Goal: Transaction & Acquisition: Purchase product/service

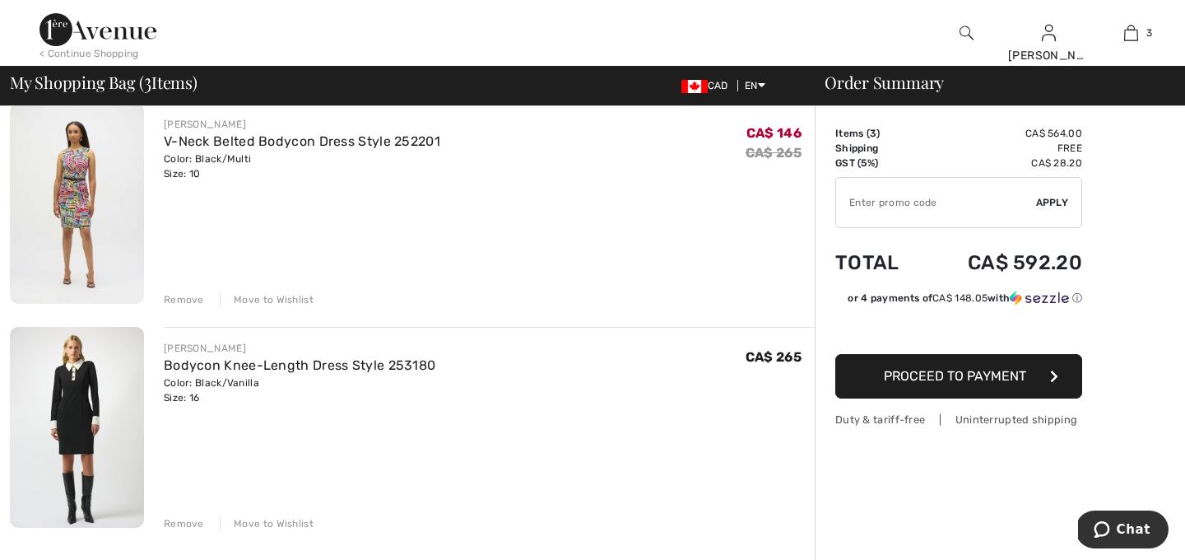
scroll to position [395, 0]
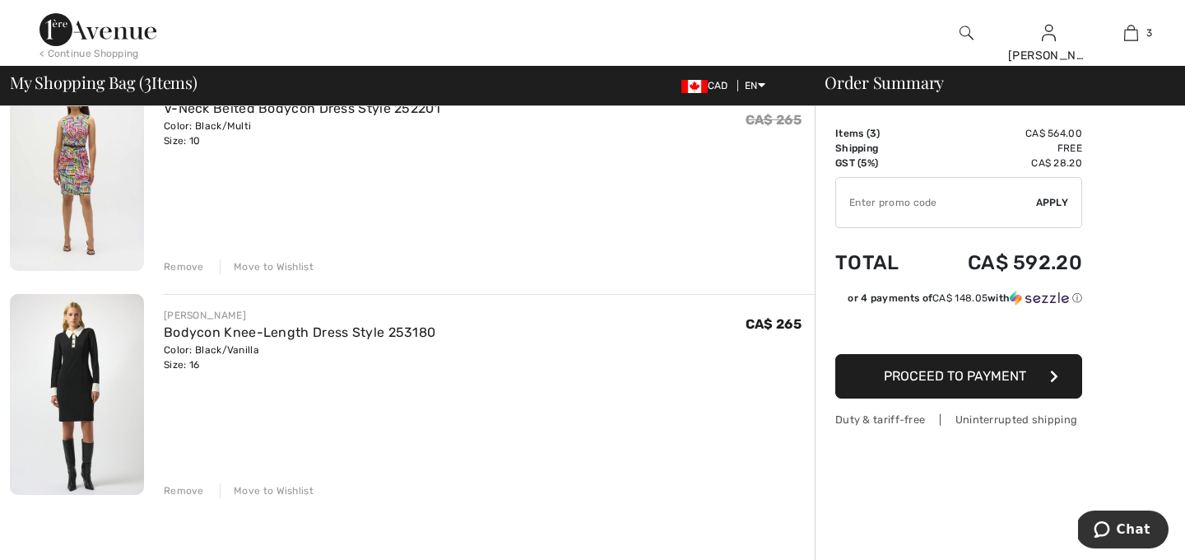
click at [182, 494] on div "Remove" at bounding box center [184, 490] width 40 height 15
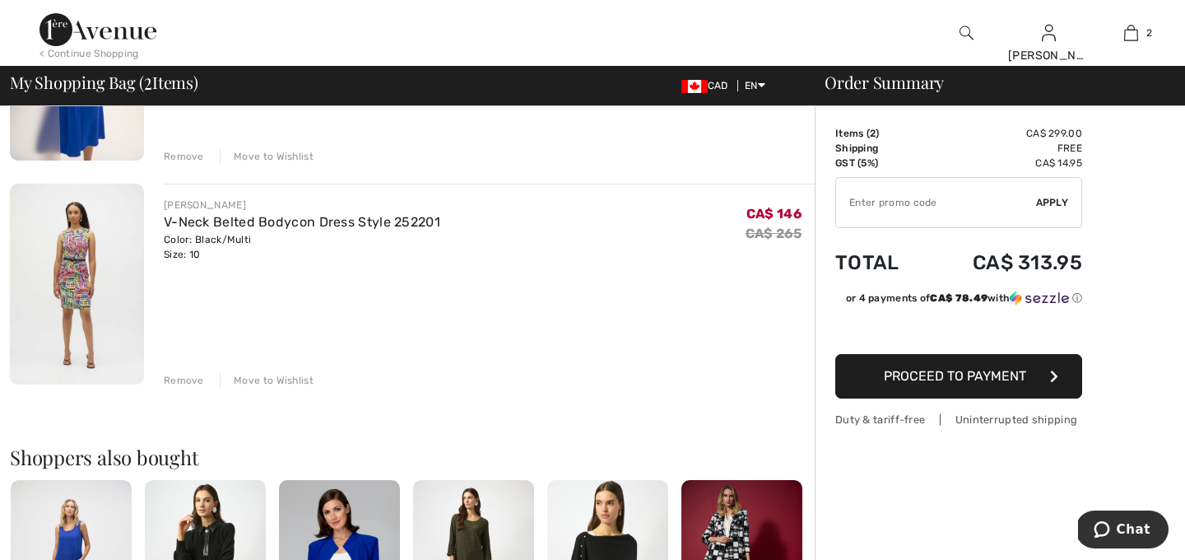
scroll to position [230, 0]
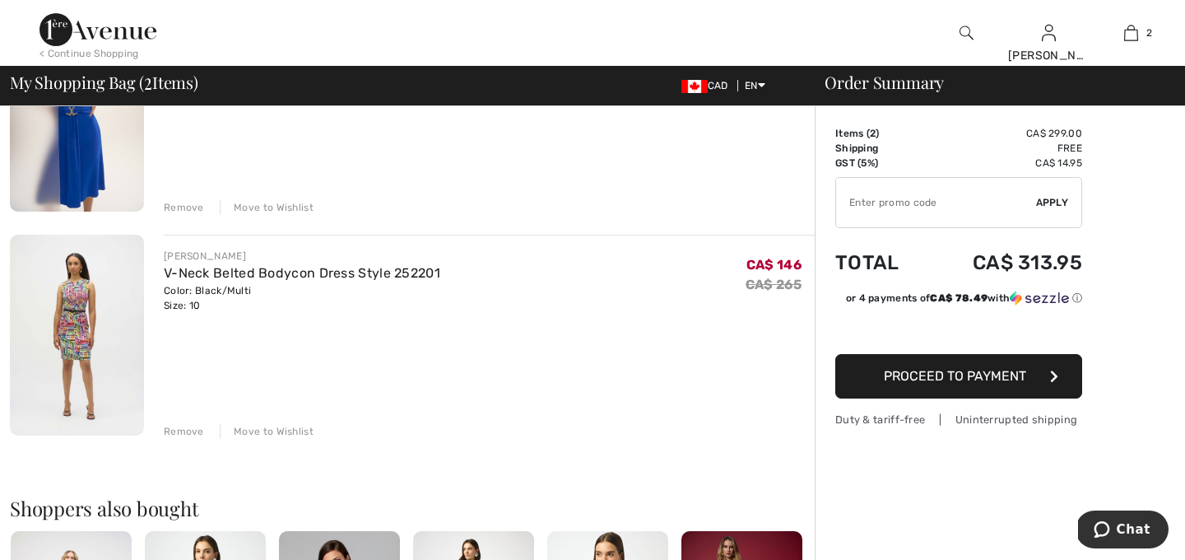
click at [856, 199] on input "TEXT" at bounding box center [936, 202] width 200 height 49
type input "EXTRA20"
click at [1057, 204] on span "Apply" at bounding box center [1052, 202] width 33 height 15
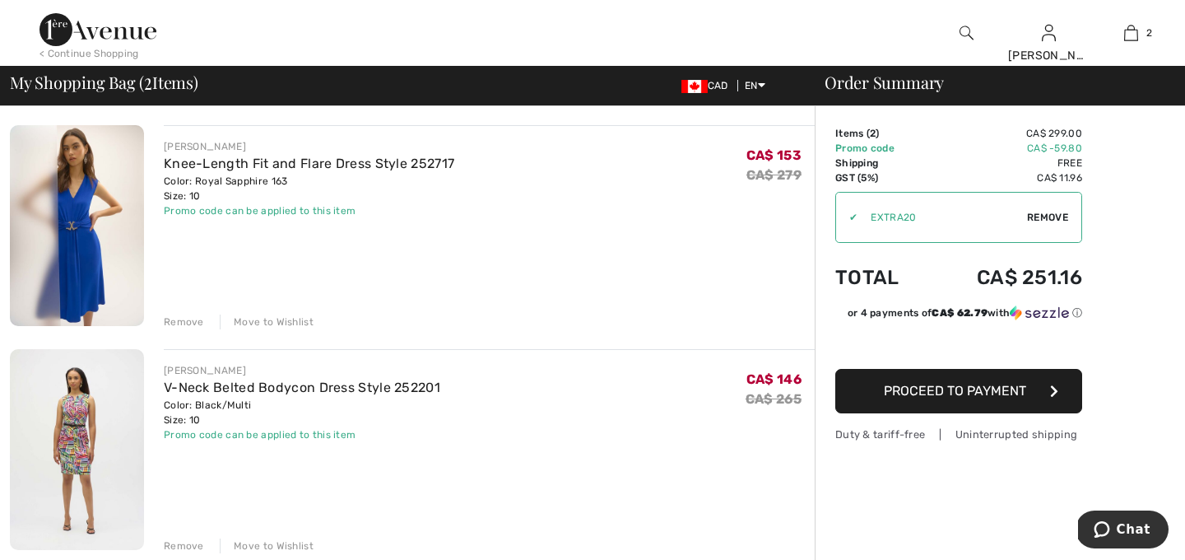
scroll to position [99, 0]
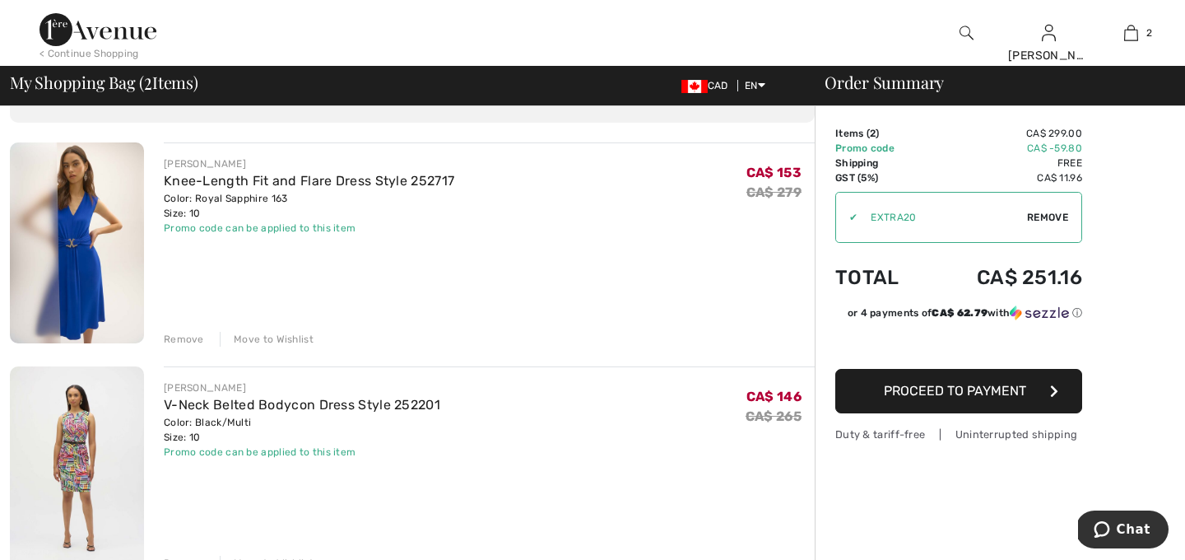
click at [179, 339] on div "Remove" at bounding box center [184, 339] width 40 height 15
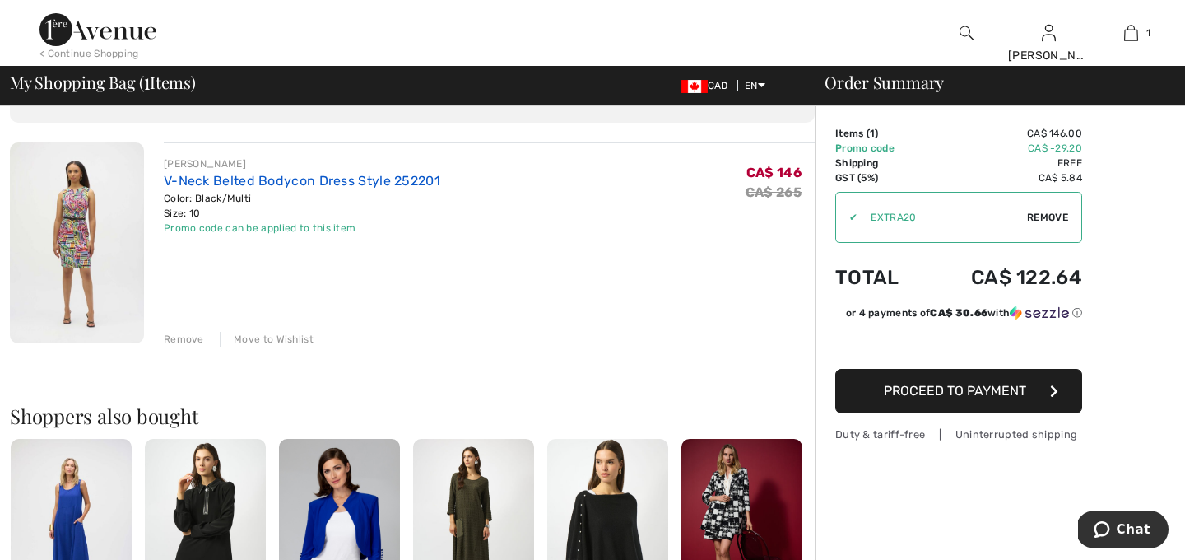
click at [272, 176] on link "V-Neck Belted Bodycon Dress Style 252201" at bounding box center [302, 181] width 277 height 16
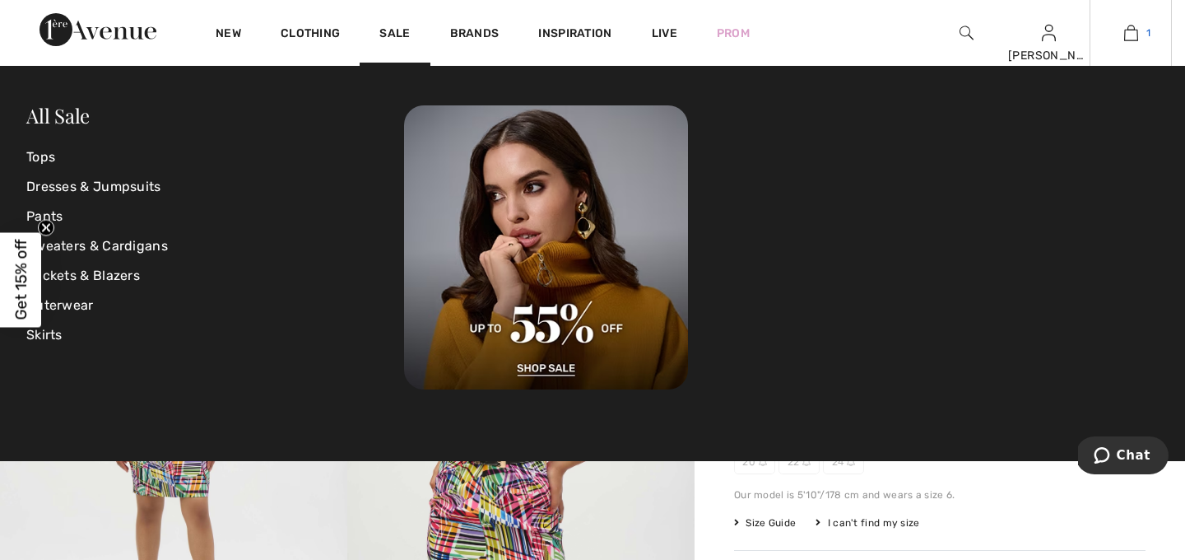
click at [1137, 40] on img at bounding box center [1131, 33] width 14 height 20
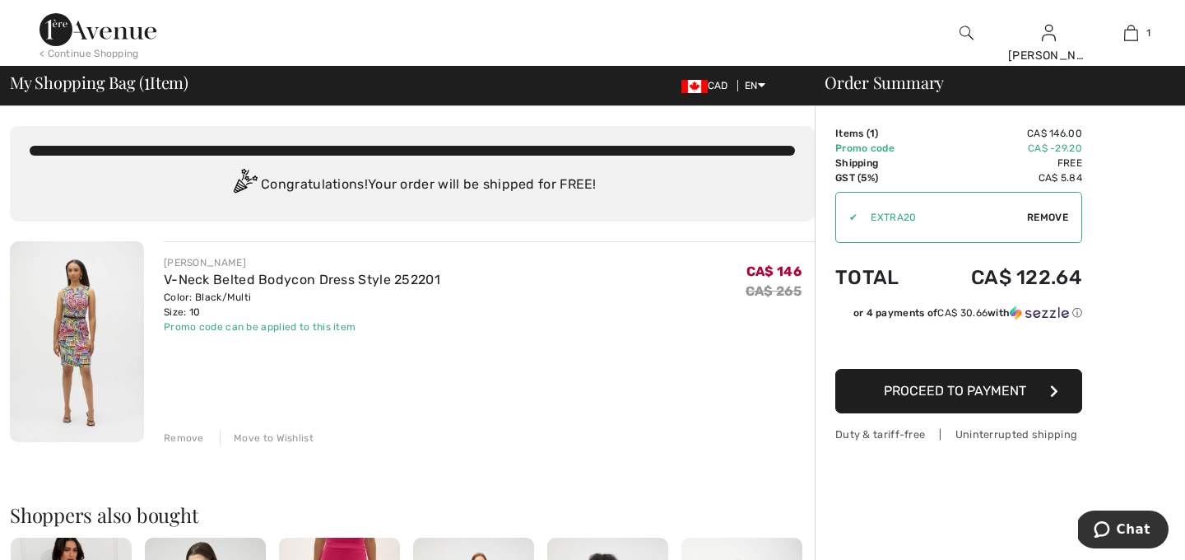
click at [997, 393] on span "Proceed to Payment" at bounding box center [955, 391] width 142 height 16
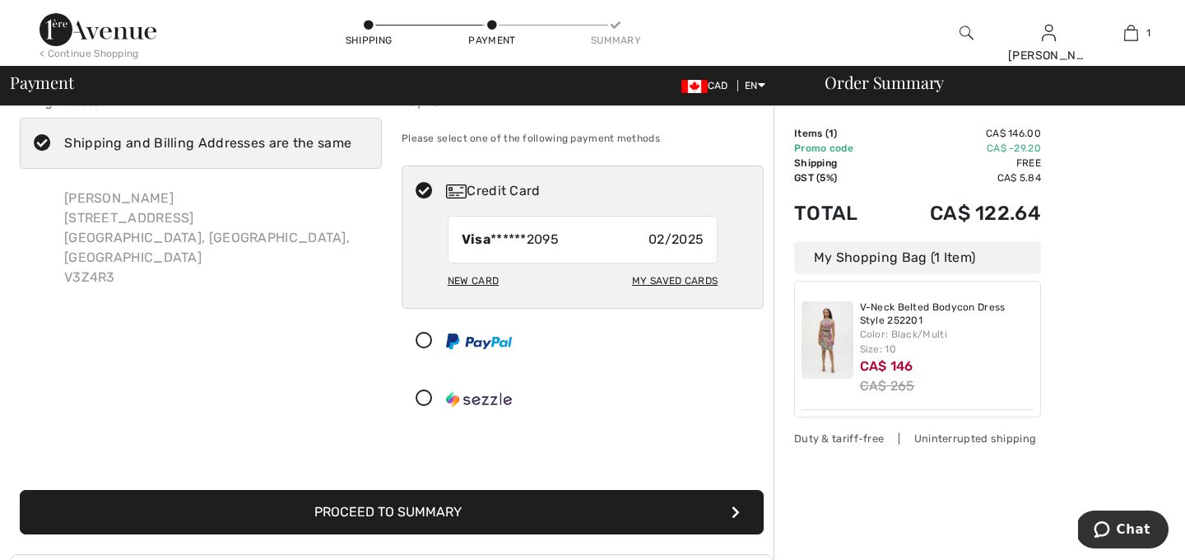
scroll to position [33, 0]
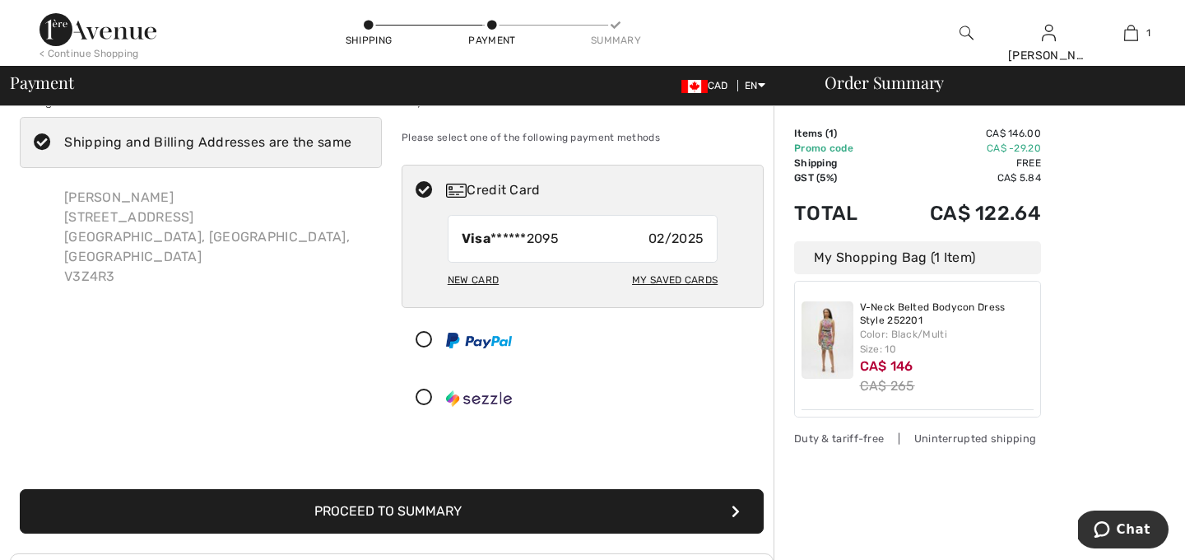
click at [430, 510] on button "Proceed to Summary" at bounding box center [392, 511] width 744 height 44
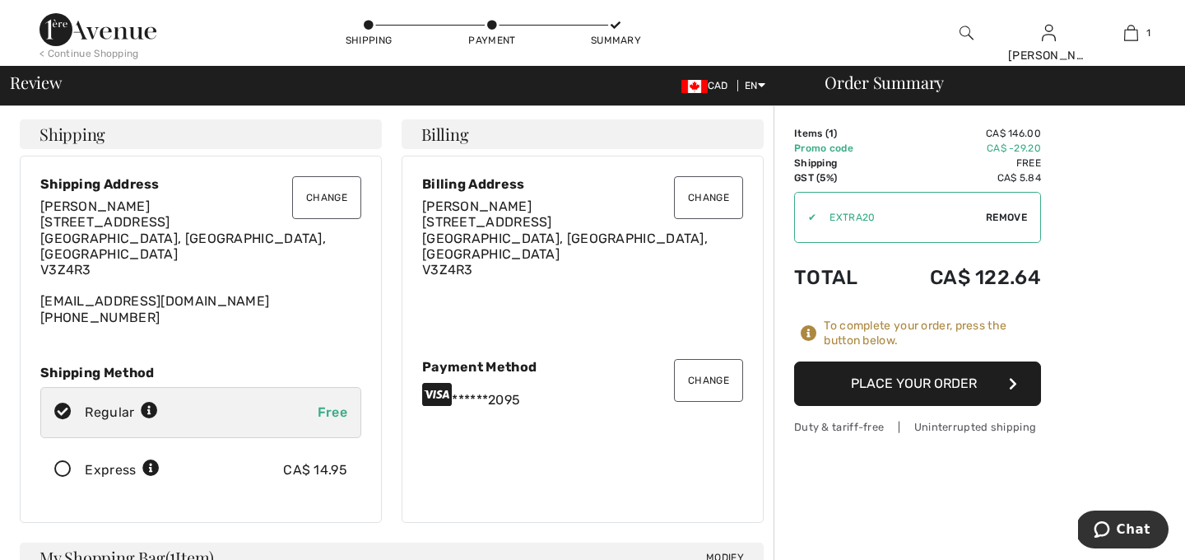
click at [966, 30] on img at bounding box center [967, 33] width 14 height 20
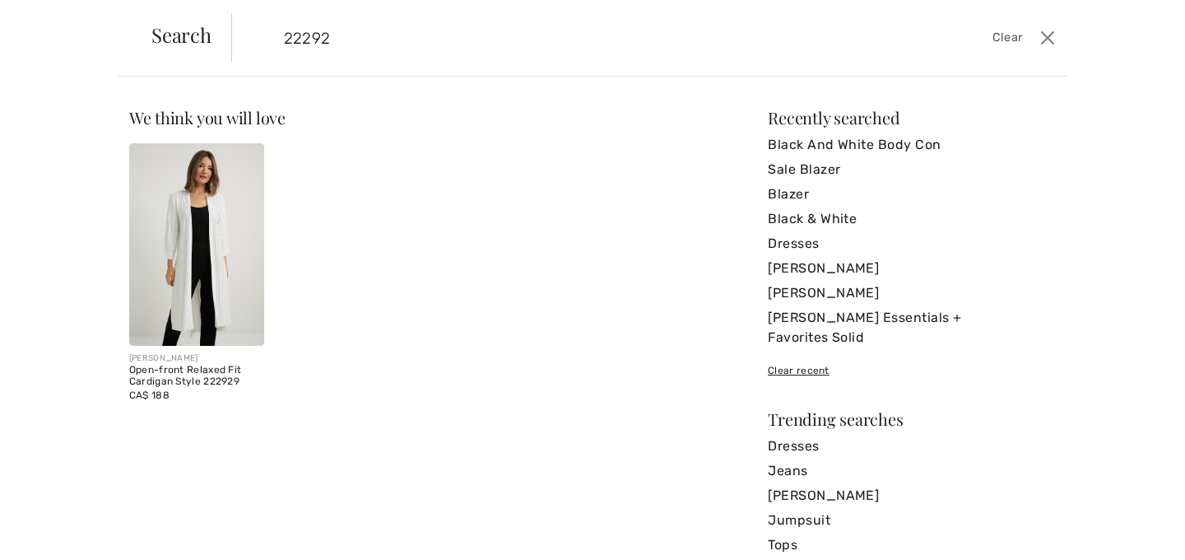
type input "22292"
click at [223, 281] on img at bounding box center [196, 244] width 135 height 202
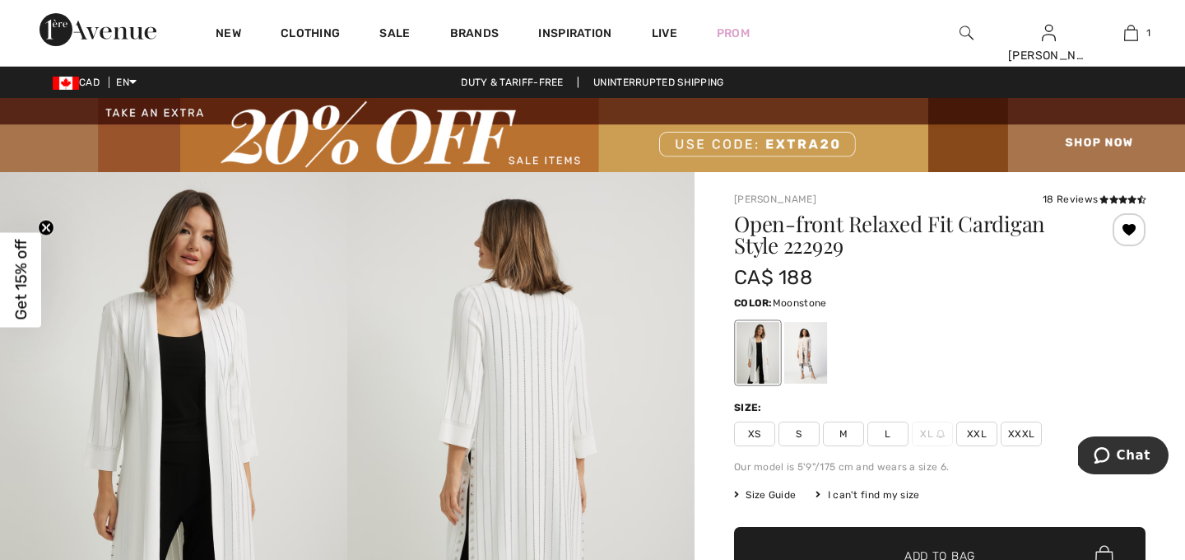
click at [804, 353] on div at bounding box center [805, 353] width 43 height 62
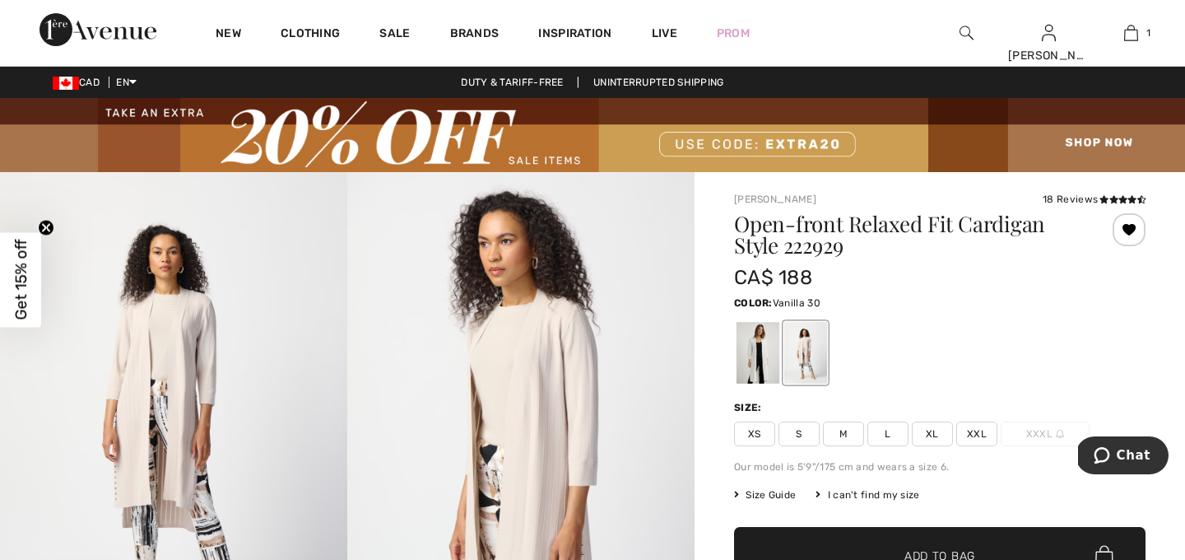
click at [752, 351] on div at bounding box center [758, 353] width 43 height 62
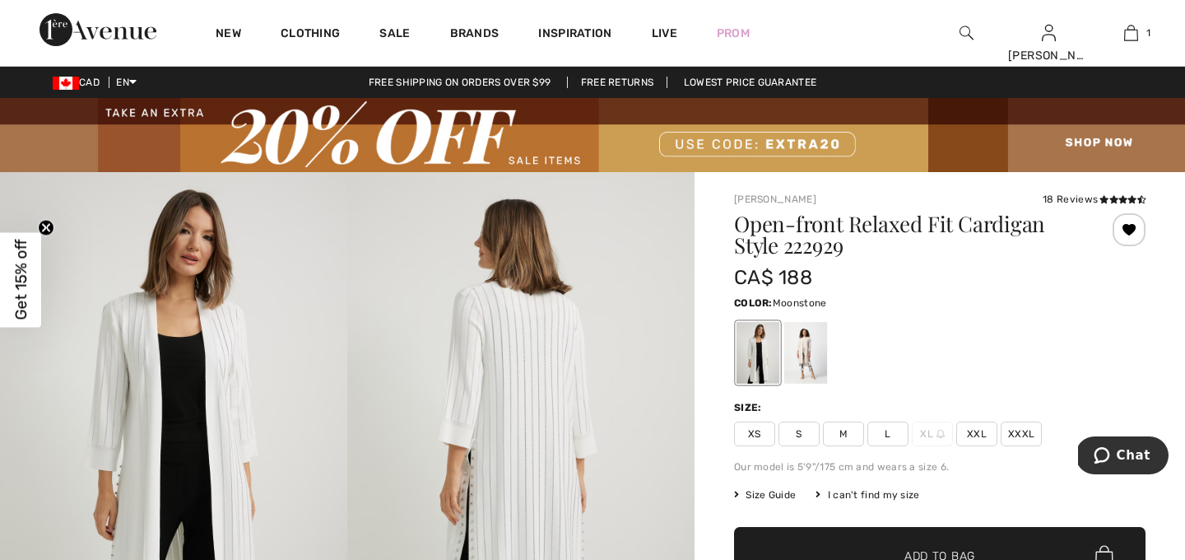
click at [805, 359] on div at bounding box center [805, 353] width 43 height 62
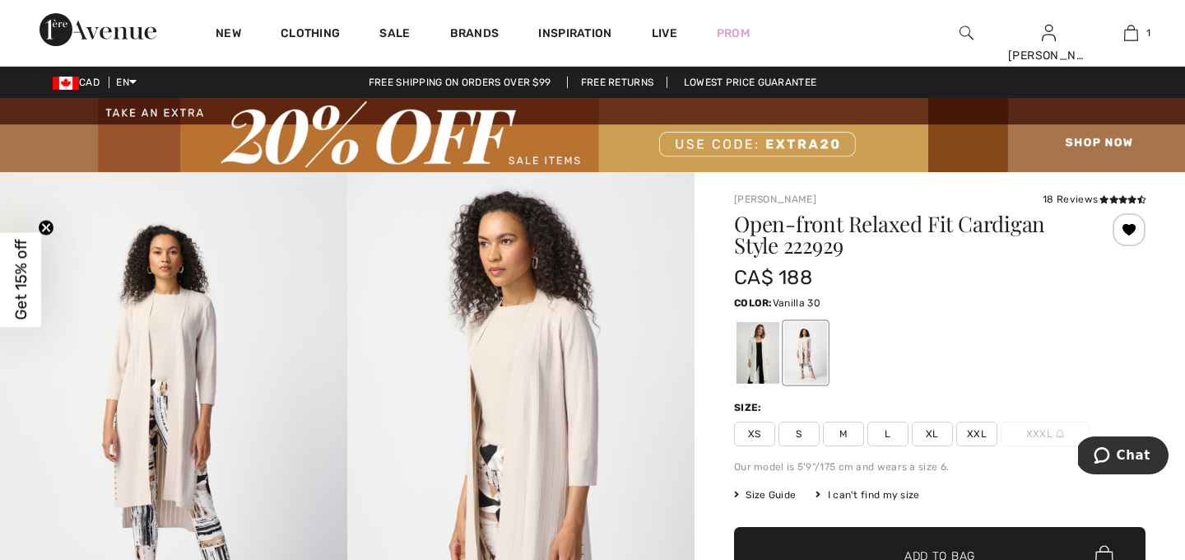
click at [751, 361] on div at bounding box center [758, 353] width 43 height 62
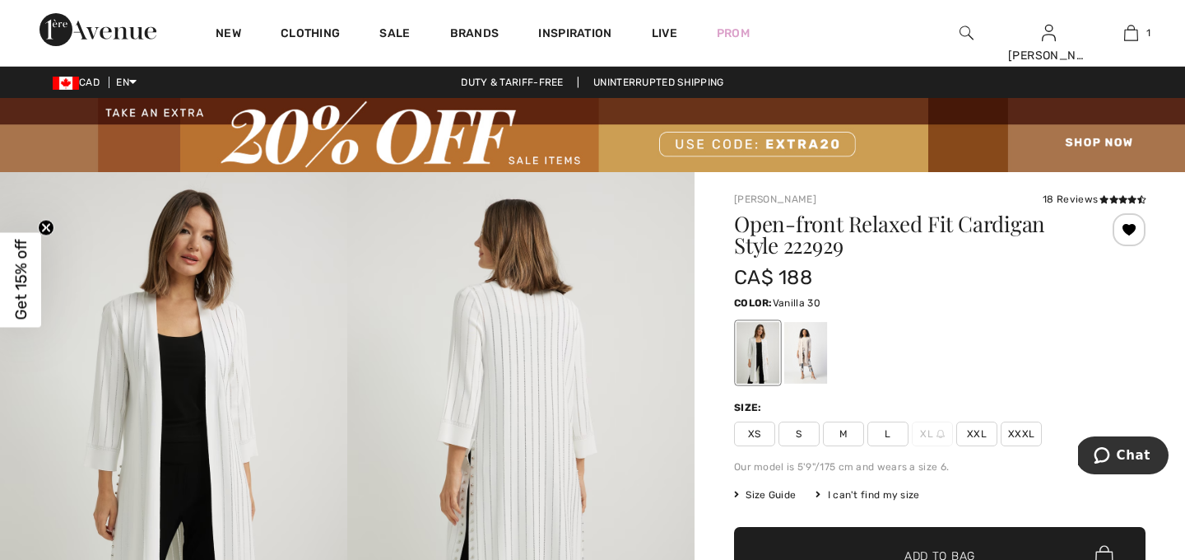
click at [626, 463] on img at bounding box center [520, 432] width 347 height 521
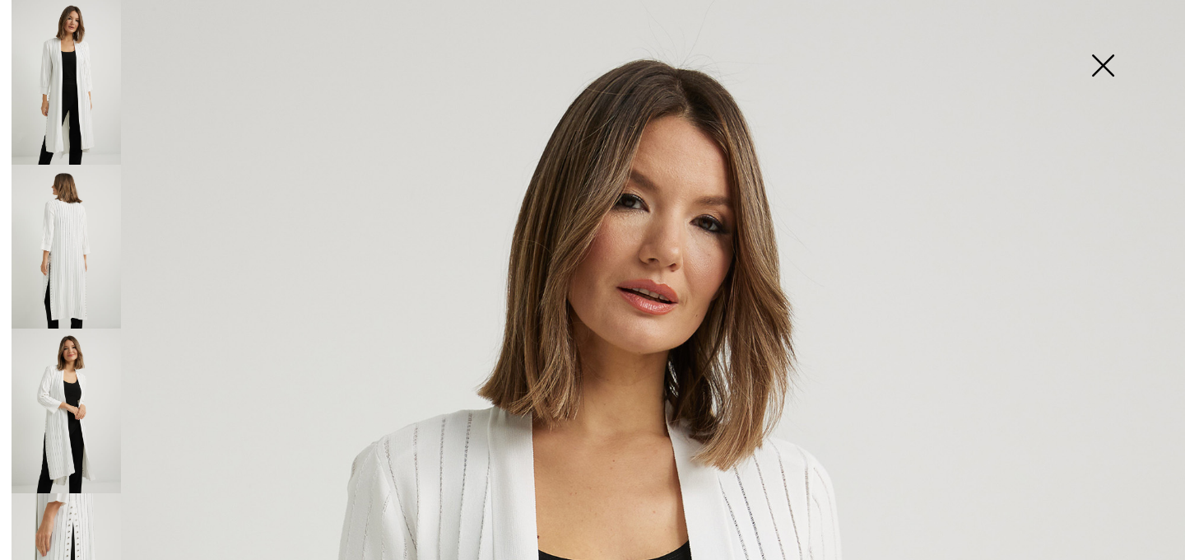
click at [70, 263] on img at bounding box center [66, 247] width 109 height 165
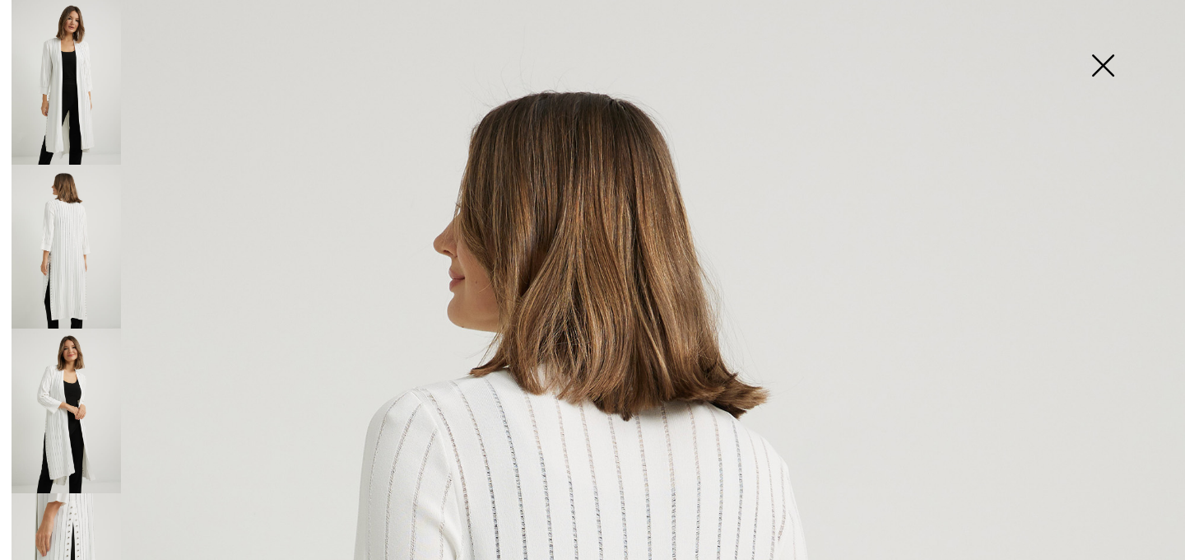
click at [69, 432] on img at bounding box center [66, 410] width 109 height 165
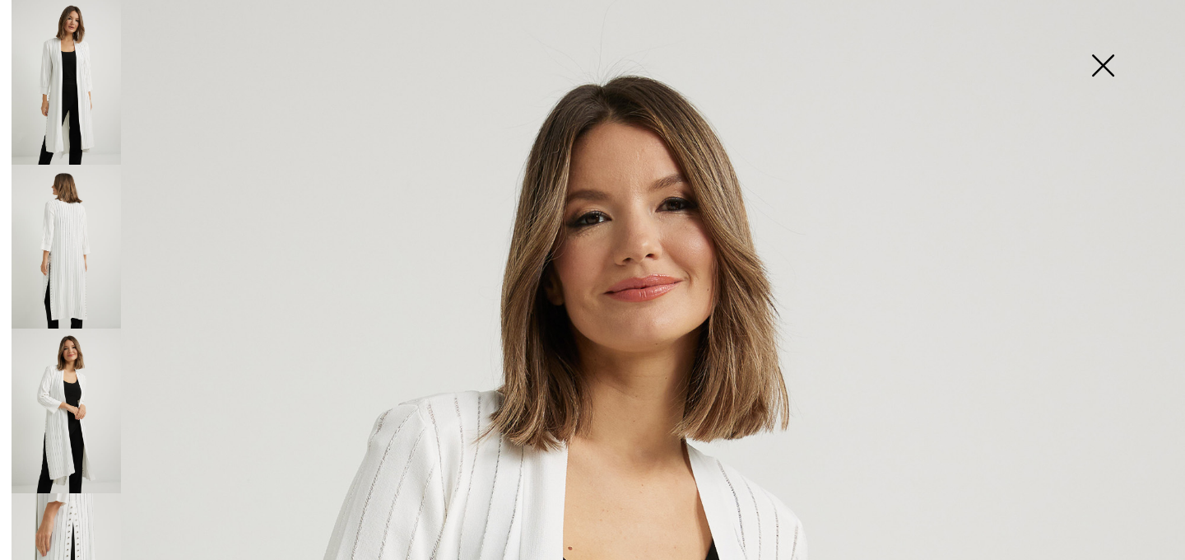
click at [1102, 58] on img at bounding box center [1103, 67] width 82 height 85
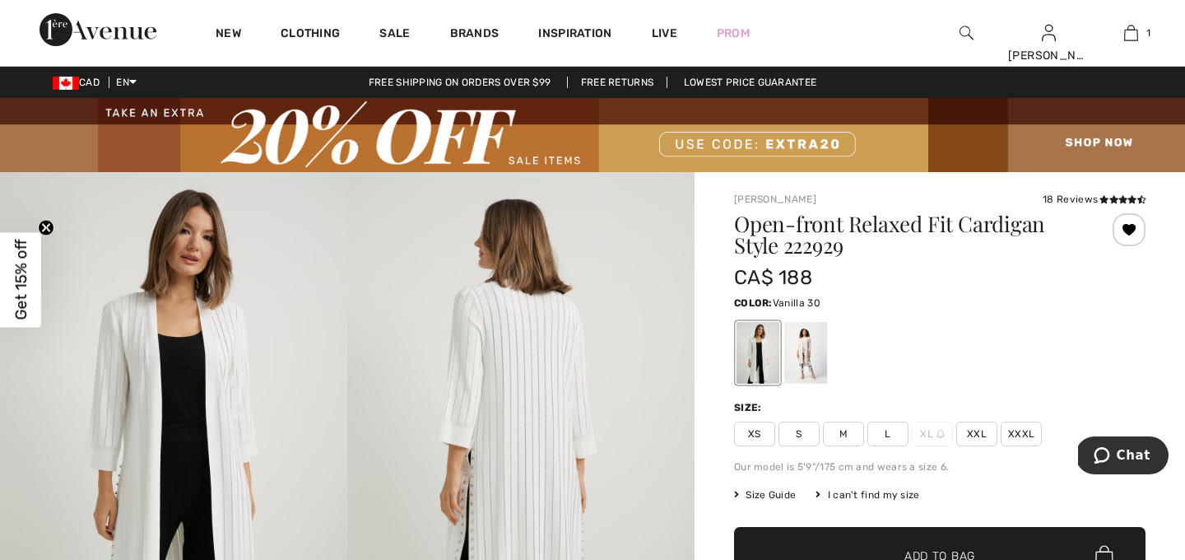
click at [933, 360] on div at bounding box center [940, 353] width 412 height 68
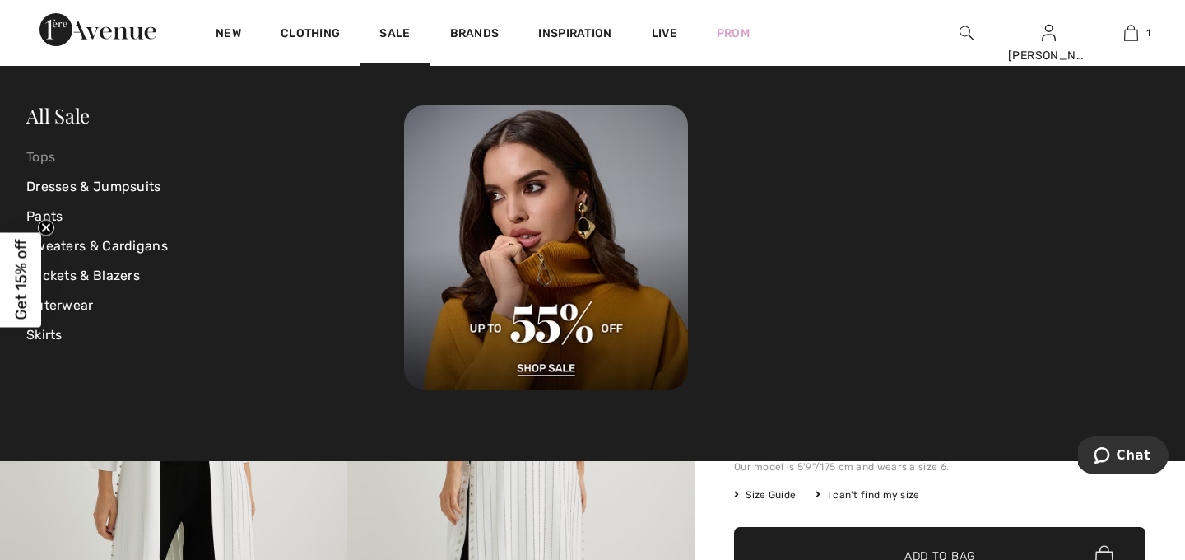
click at [44, 159] on link "Tops" at bounding box center [215, 157] width 378 height 30
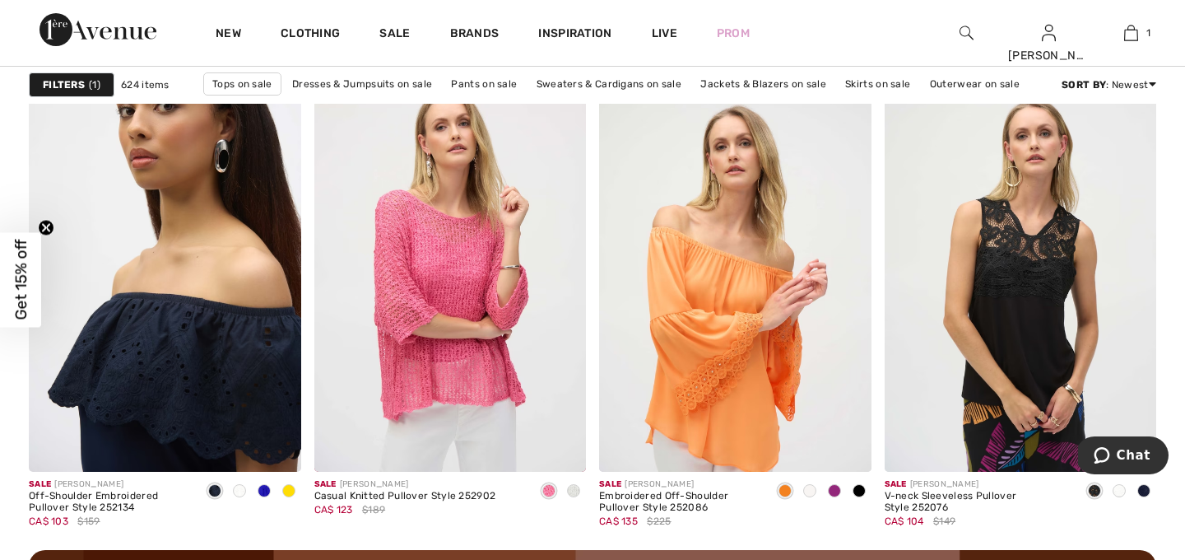
scroll to position [3391, 0]
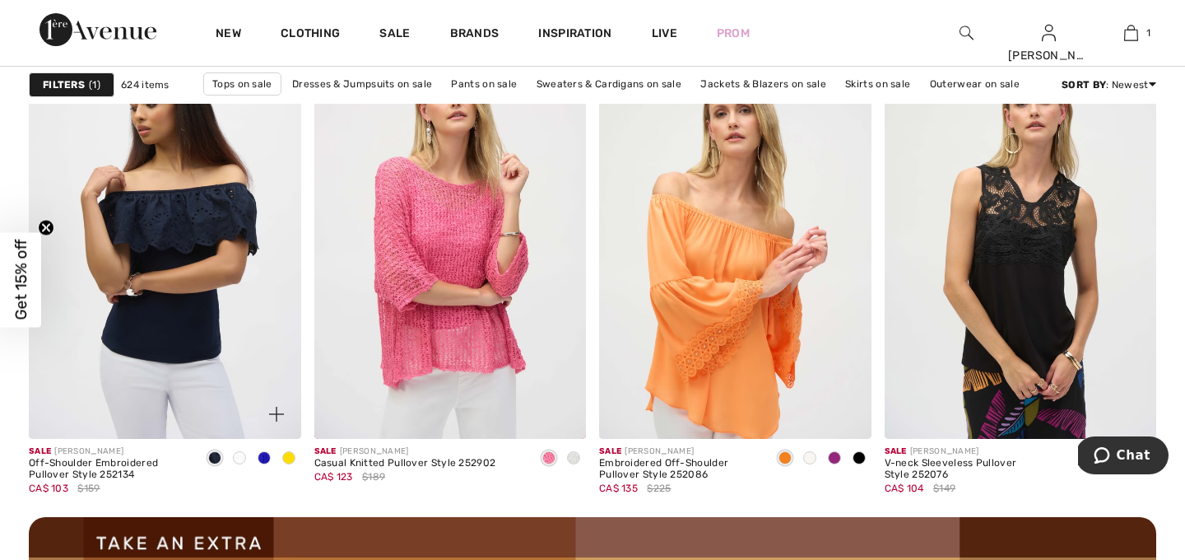
click at [290, 458] on span at bounding box center [288, 457] width 13 height 13
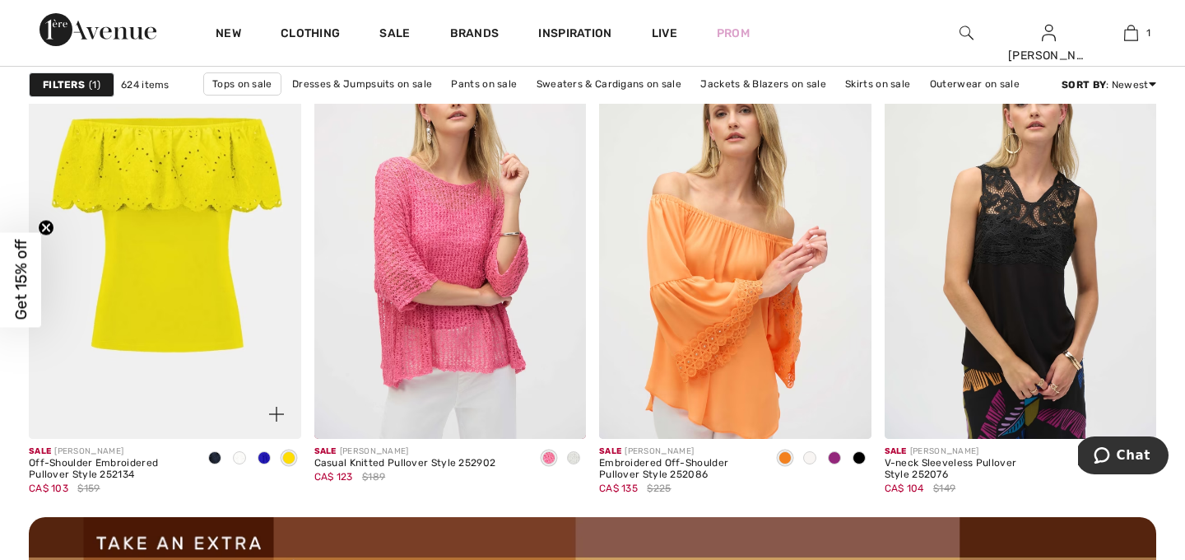
click at [261, 456] on span at bounding box center [264, 457] width 13 height 13
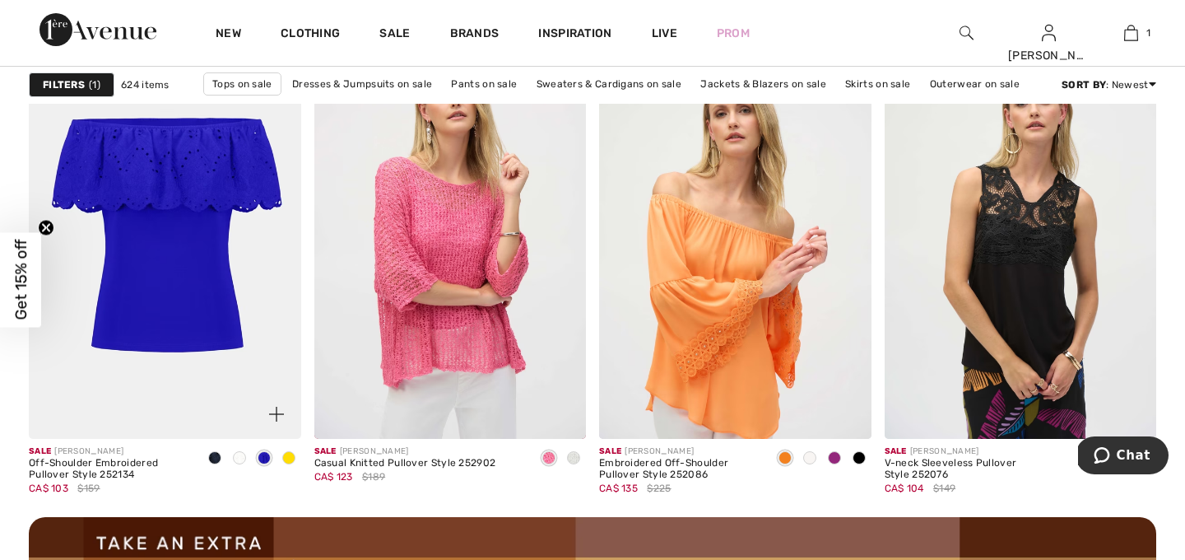
click at [166, 323] on img at bounding box center [165, 235] width 272 height 408
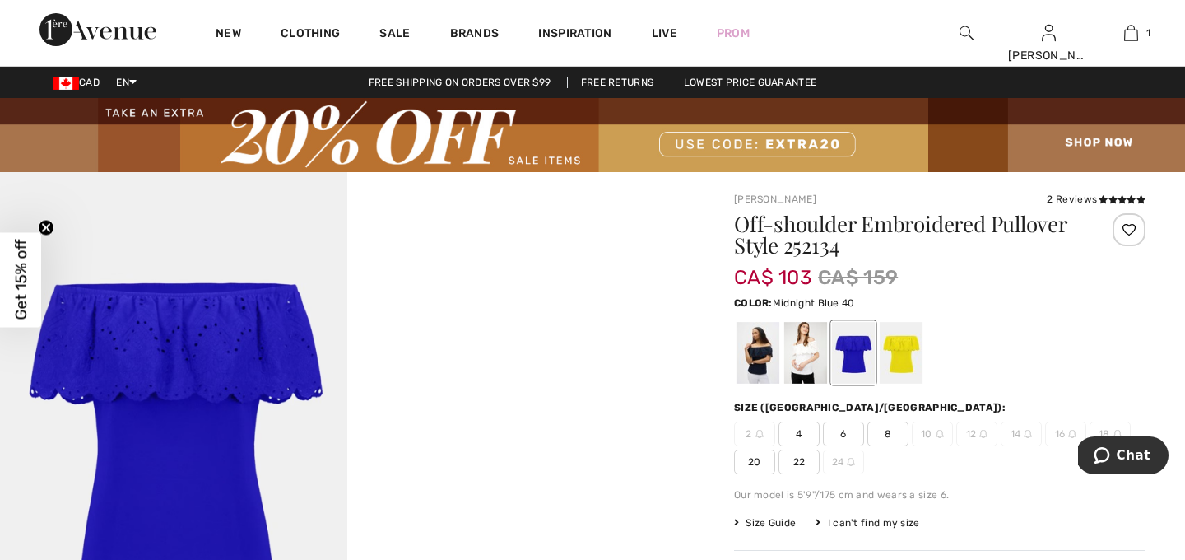
click at [761, 364] on div at bounding box center [758, 353] width 43 height 62
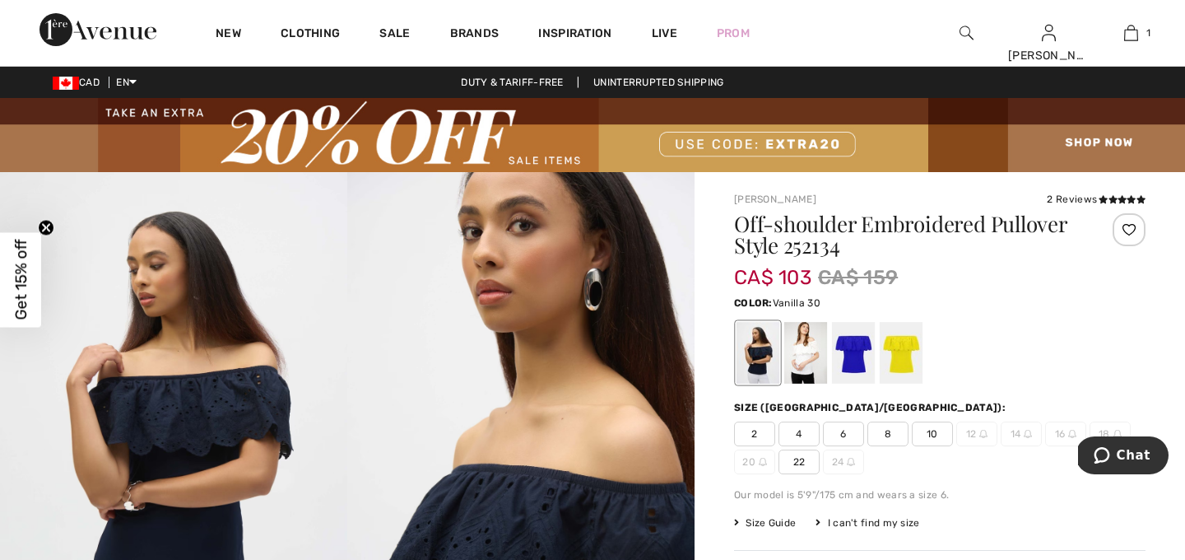
click at [803, 363] on div at bounding box center [805, 353] width 43 height 62
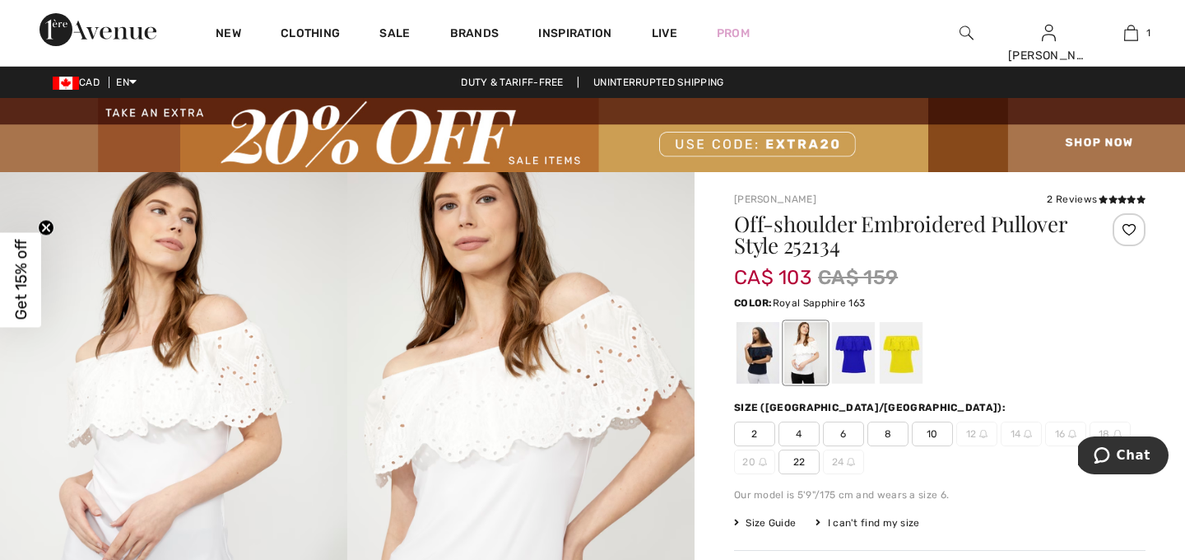
click at [855, 361] on div at bounding box center [853, 353] width 43 height 62
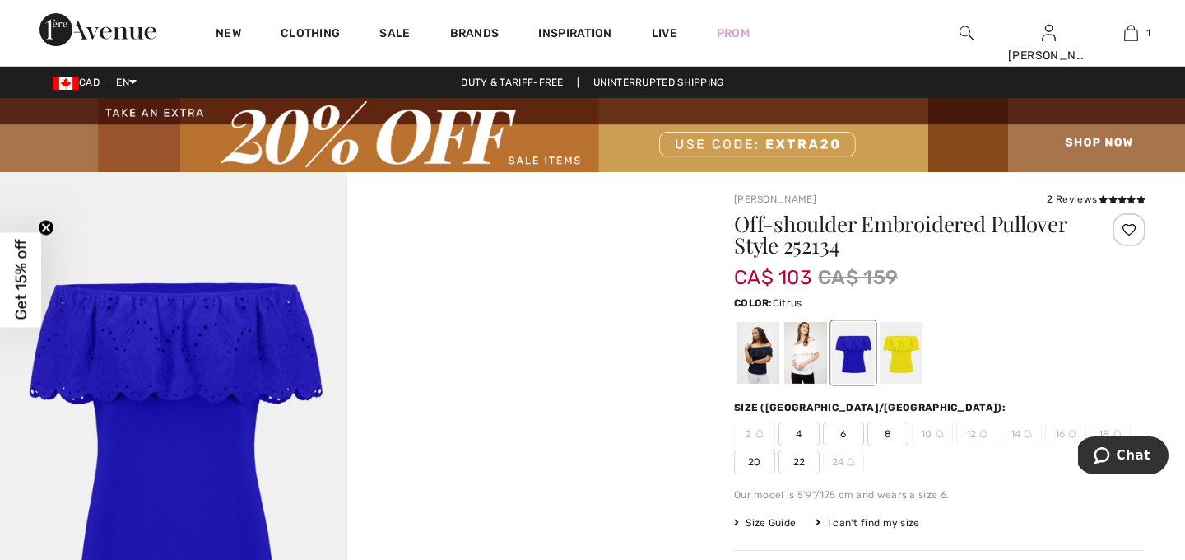
click at [904, 358] on div at bounding box center [901, 353] width 43 height 62
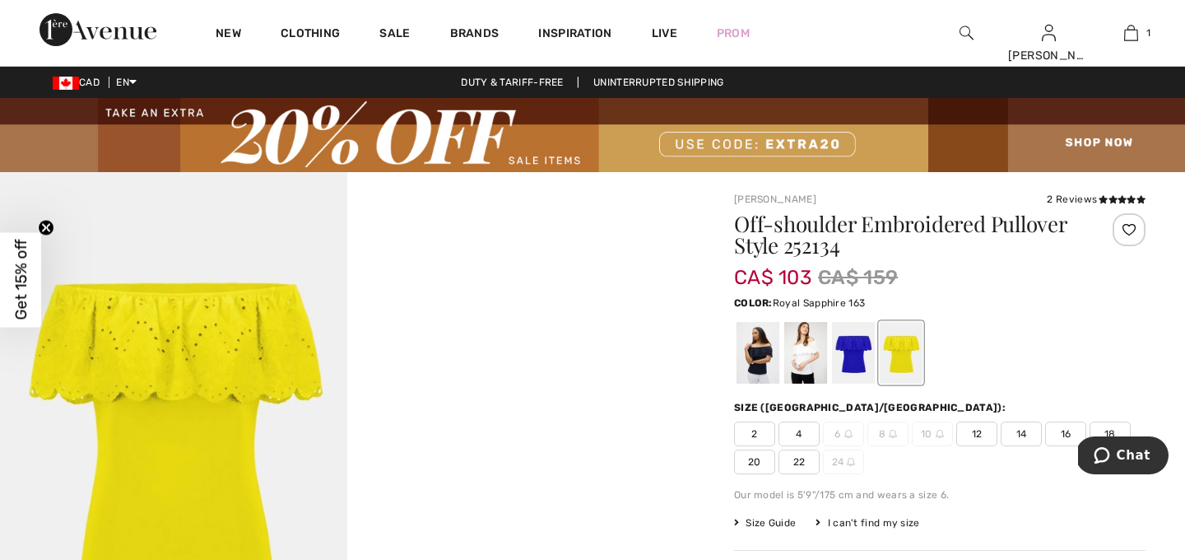
click at [853, 358] on div at bounding box center [853, 353] width 43 height 62
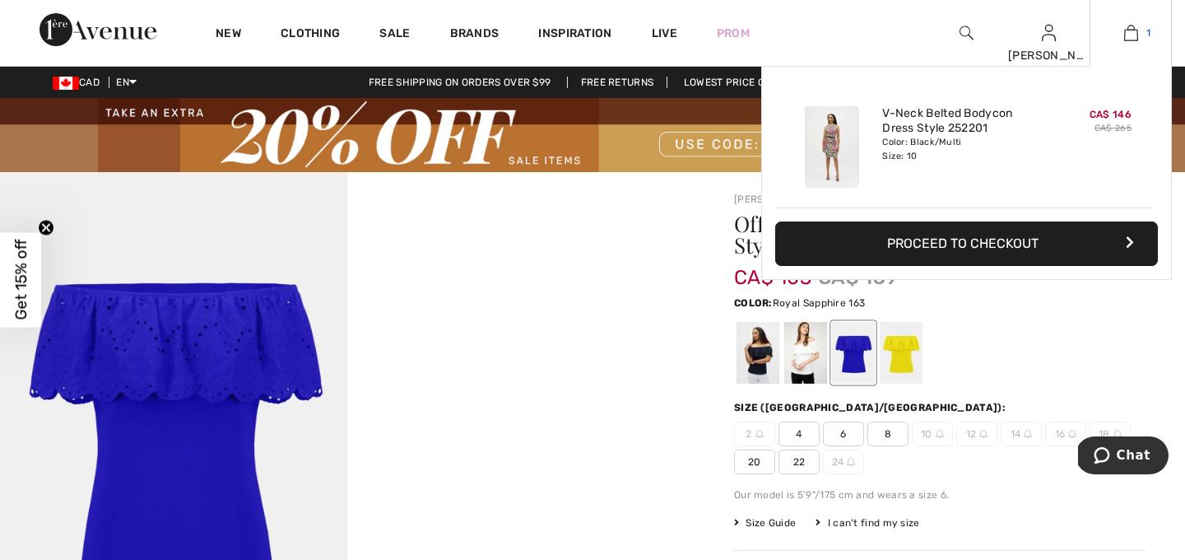
click at [1138, 33] on link "1" at bounding box center [1131, 33] width 81 height 20
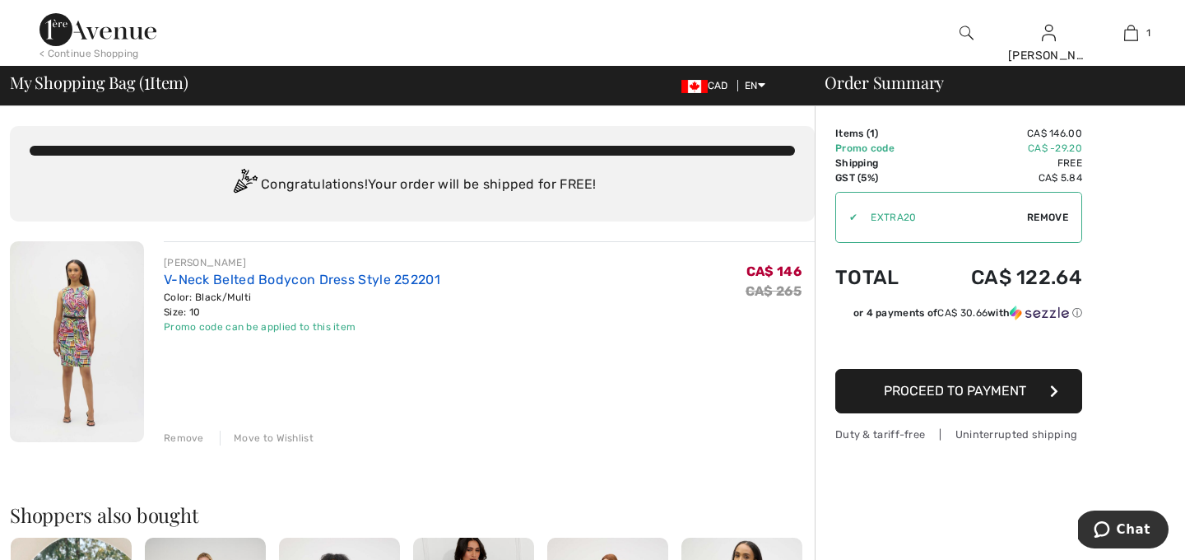
click at [328, 282] on link "V-Neck Belted Bodycon Dress Style 252201" at bounding box center [302, 280] width 277 height 16
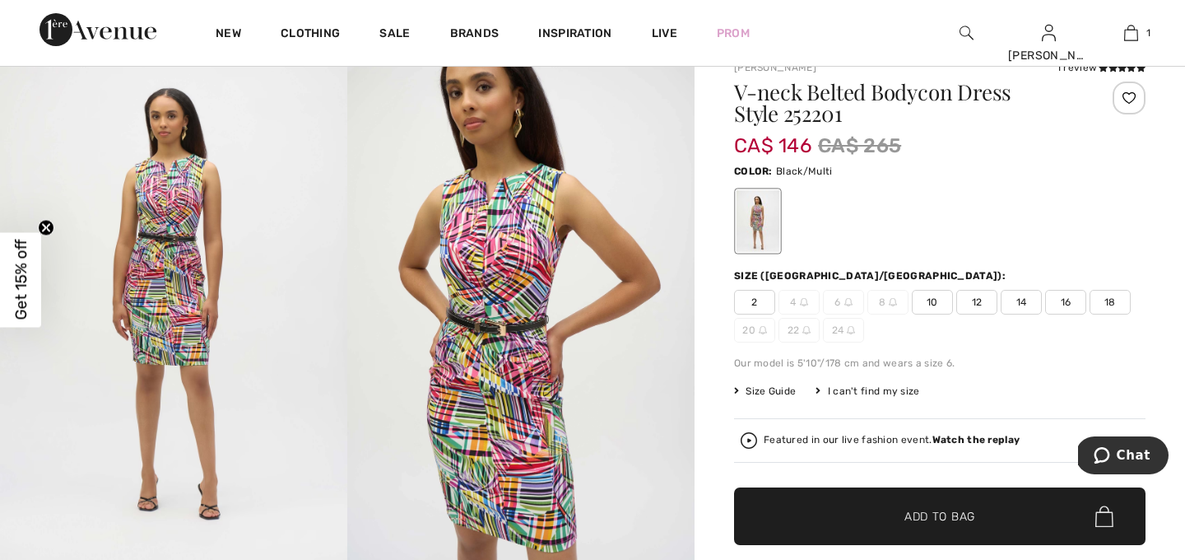
scroll to position [99, 0]
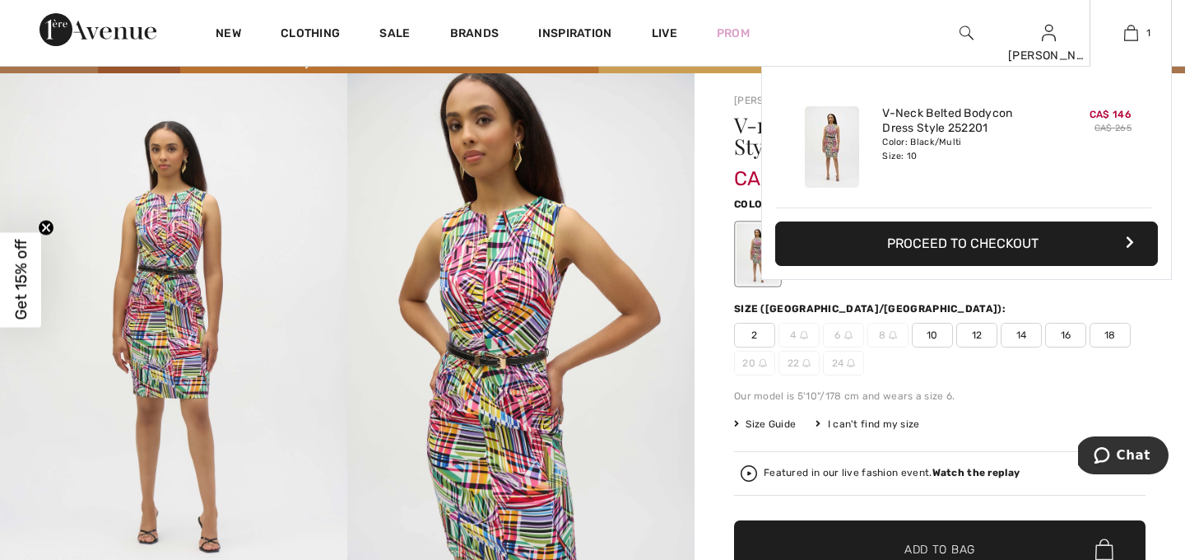
click at [966, 242] on button "Proceed to Checkout" at bounding box center [966, 243] width 383 height 44
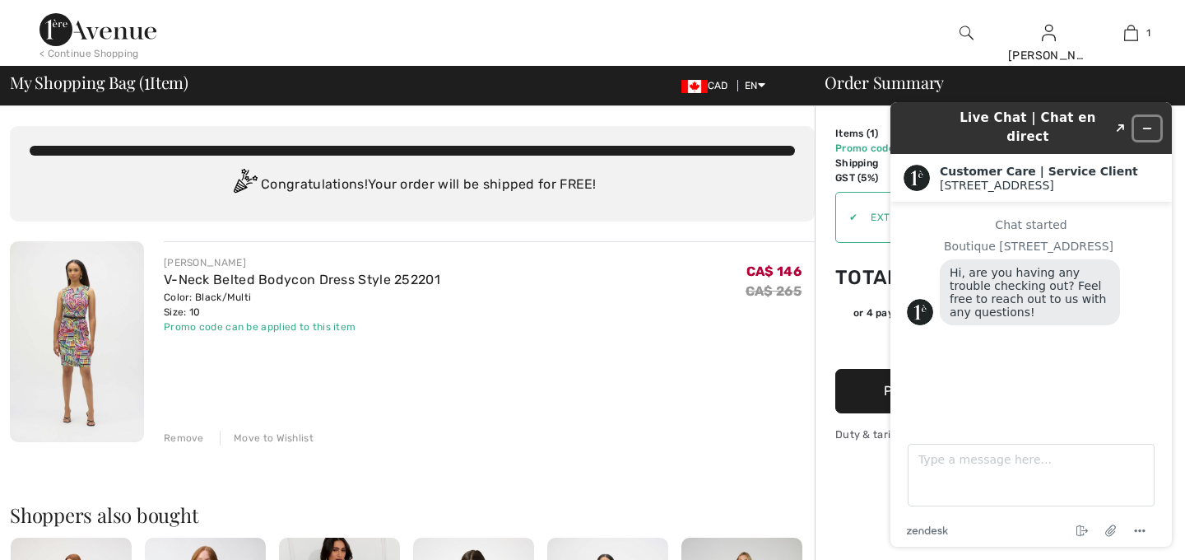
click at [1149, 128] on icon "Minimize widget" at bounding box center [1147, 128] width 7 height 0
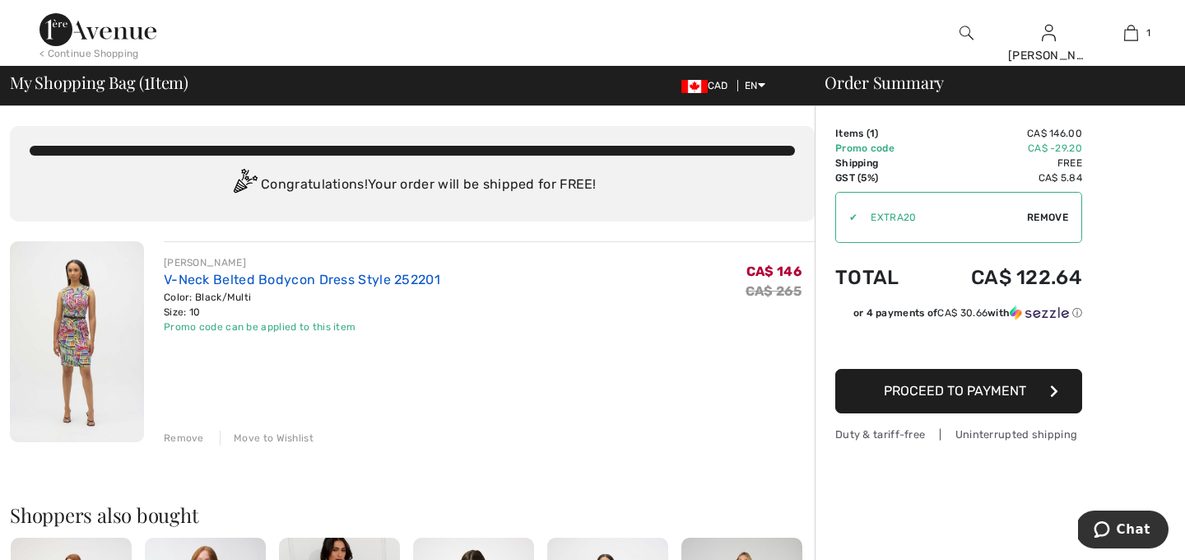
click at [364, 280] on link "V-Neck Belted Bodycon Dress Style 252201" at bounding box center [302, 280] width 277 height 16
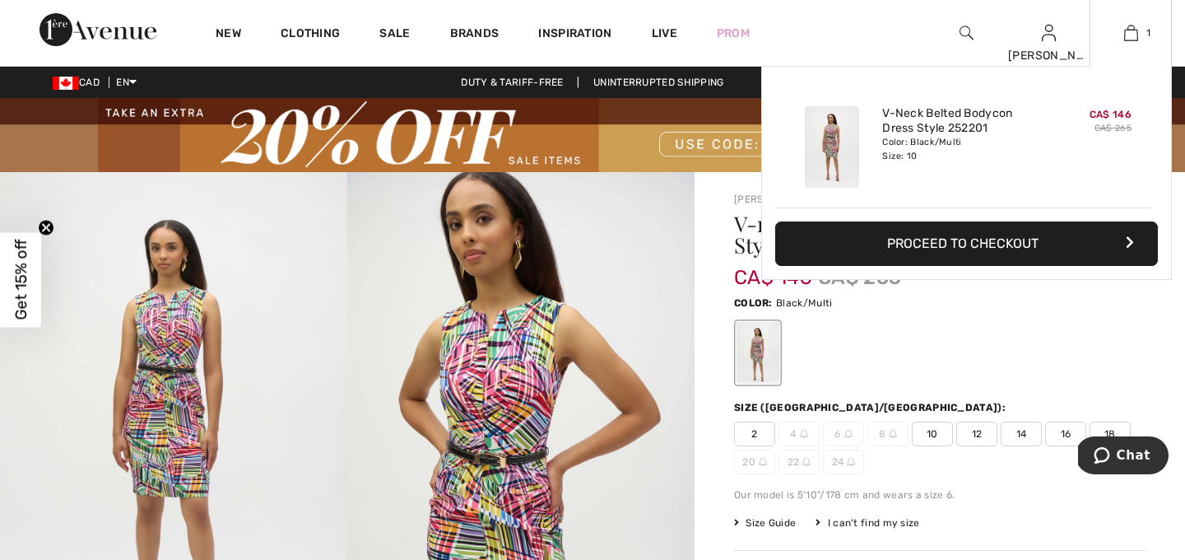
click at [976, 241] on button "Proceed to Checkout" at bounding box center [966, 243] width 383 height 44
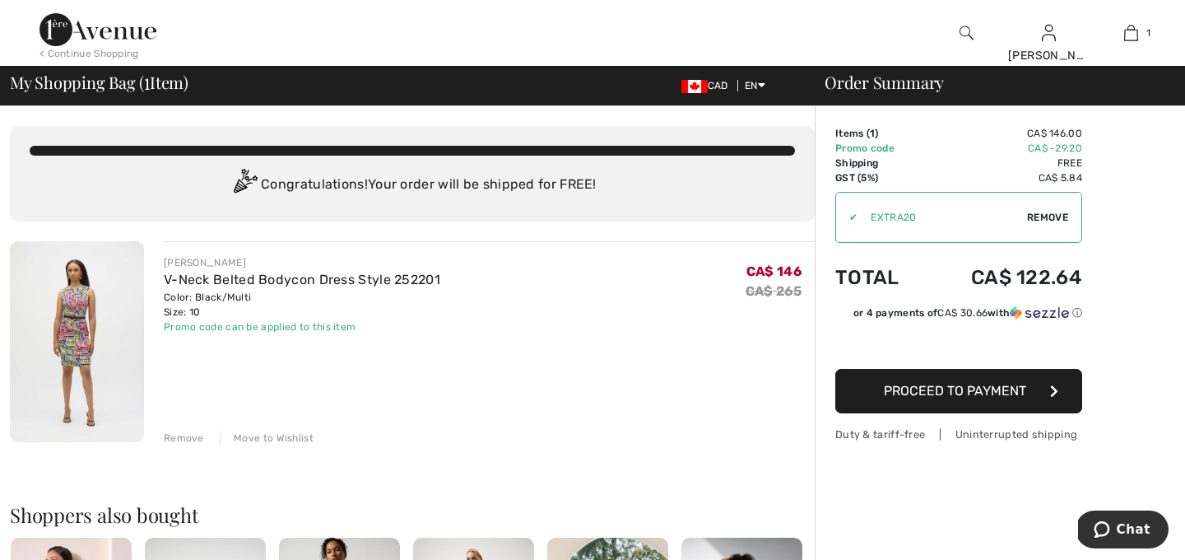
click at [986, 391] on span "Proceed to Payment" at bounding box center [955, 391] width 142 height 16
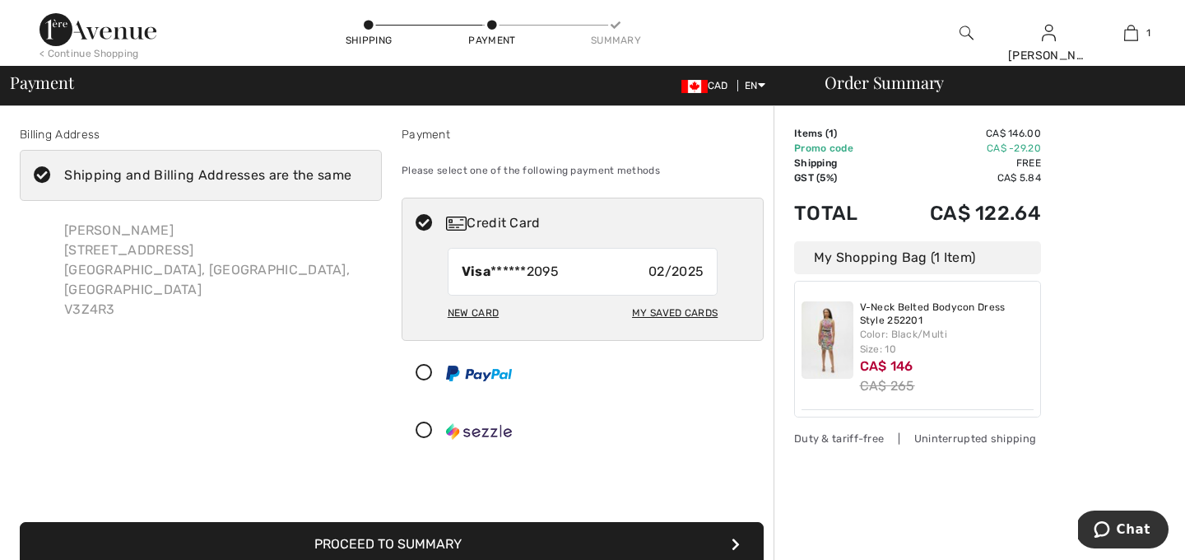
click at [482, 544] on button "Proceed to Summary" at bounding box center [392, 544] width 744 height 44
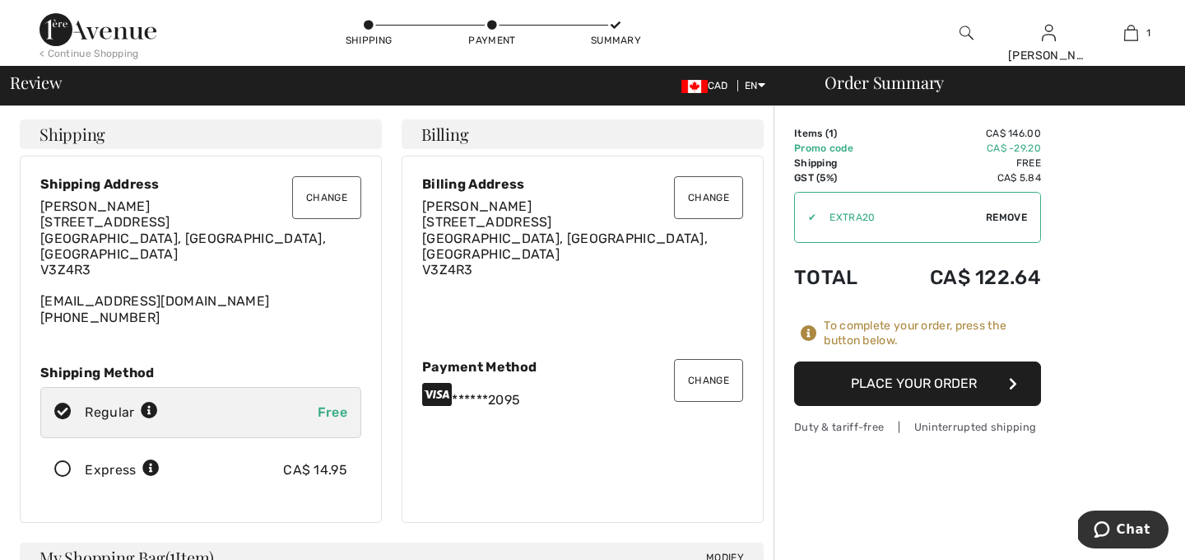
click at [923, 384] on button "Place Your Order" at bounding box center [917, 383] width 247 height 44
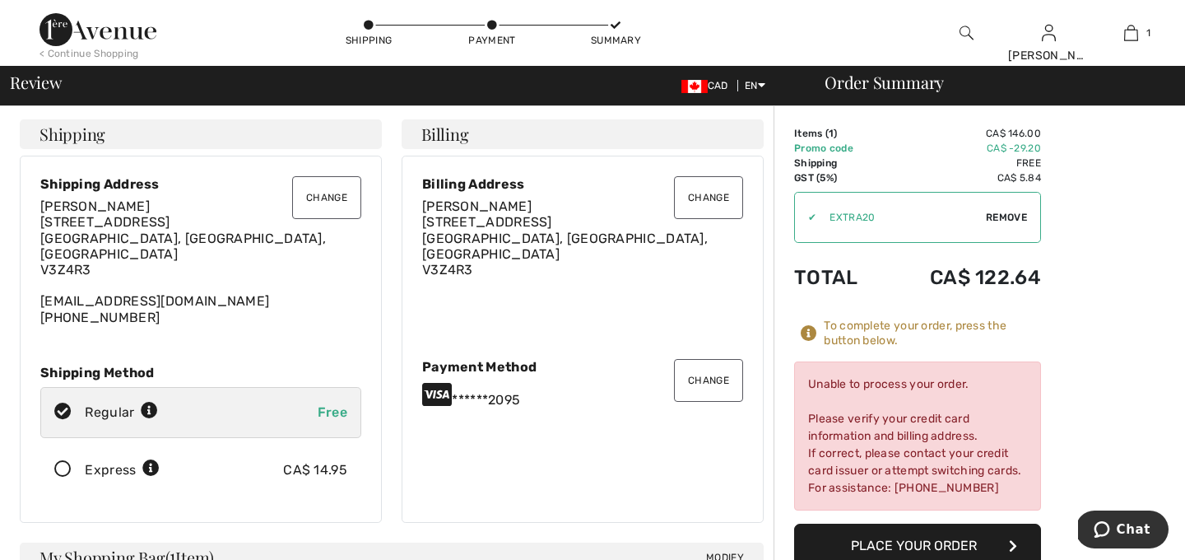
click at [711, 376] on button "Change" at bounding box center [708, 380] width 69 height 43
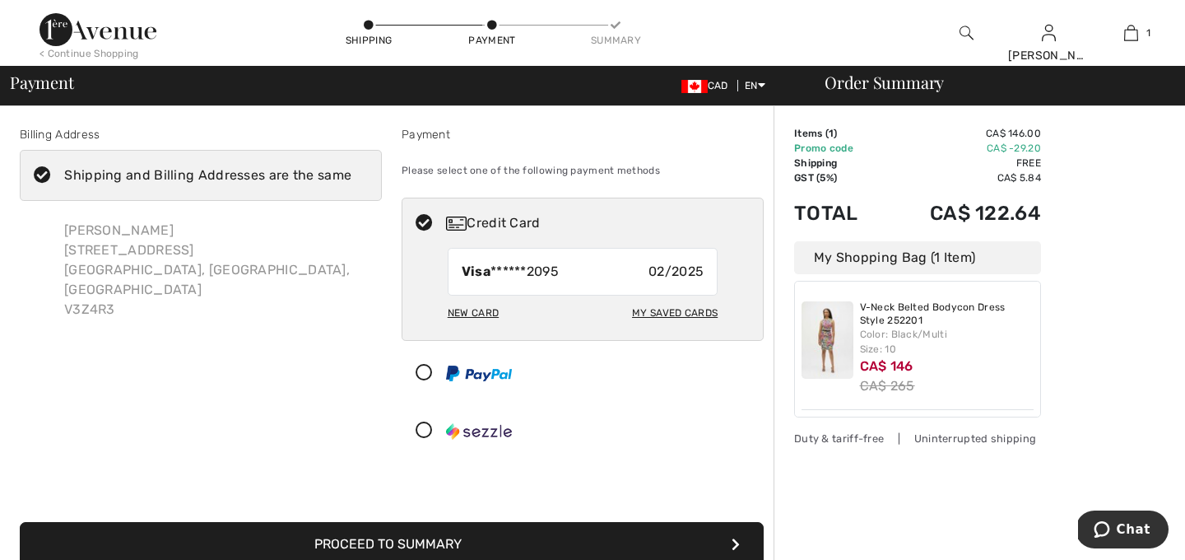
click at [676, 314] on div "My Saved Cards" at bounding box center [675, 313] width 86 height 28
radio input "true"
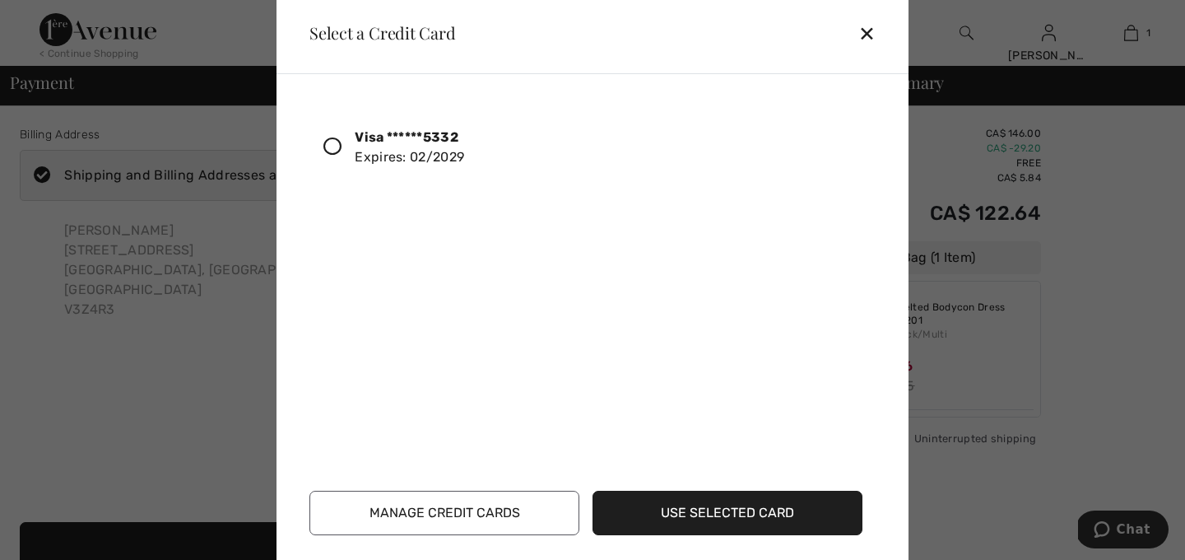
click at [331, 146] on icon at bounding box center [332, 146] width 18 height 18
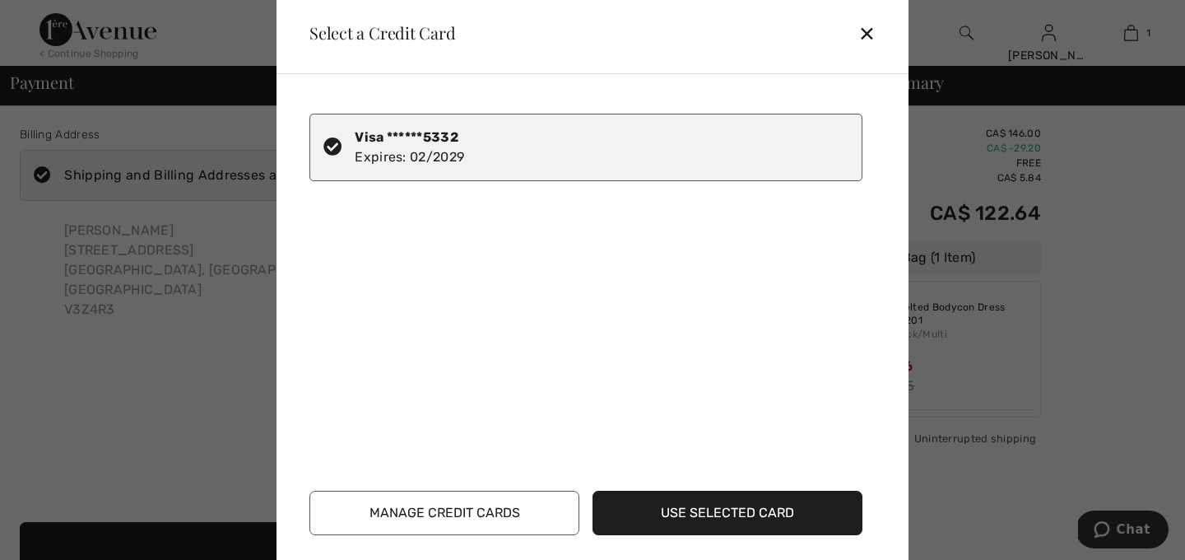
click at [724, 512] on button "Use Selected Card" at bounding box center [728, 513] width 270 height 44
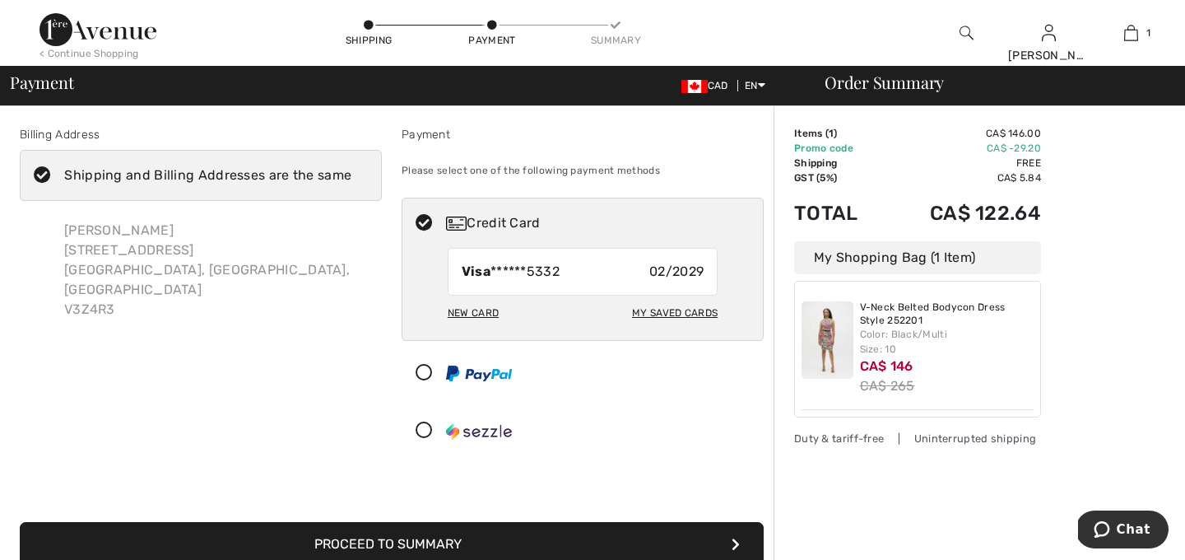
click at [942, 506] on div "Order Summary Details Items ( 1 ) CA$ 146.00 Promo code CA$ -29.20 Shipping Fre…" at bounding box center [980, 482] width 412 height 753
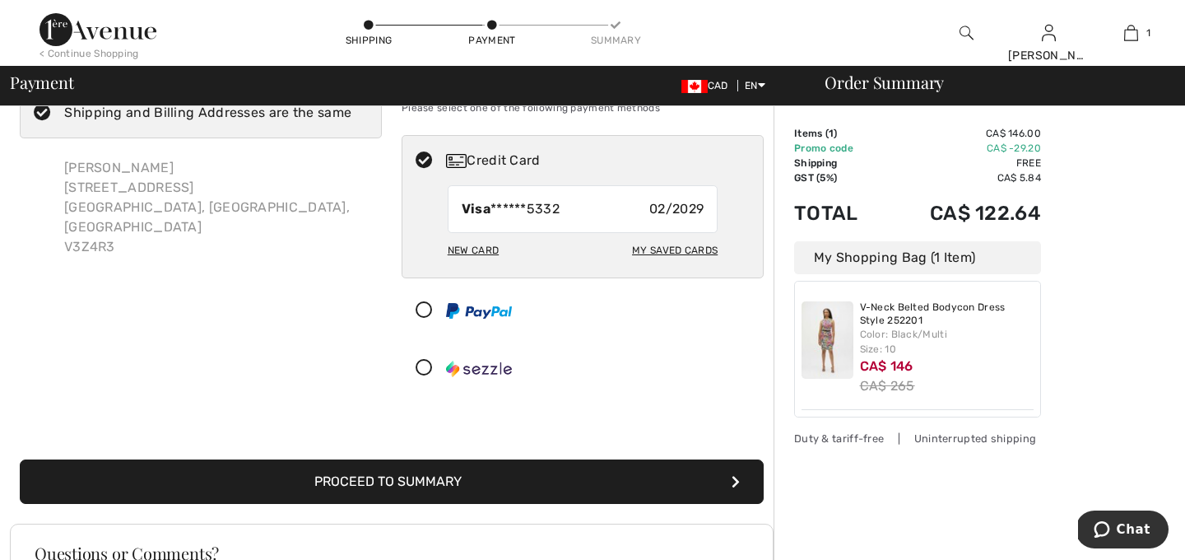
scroll to position [66, 0]
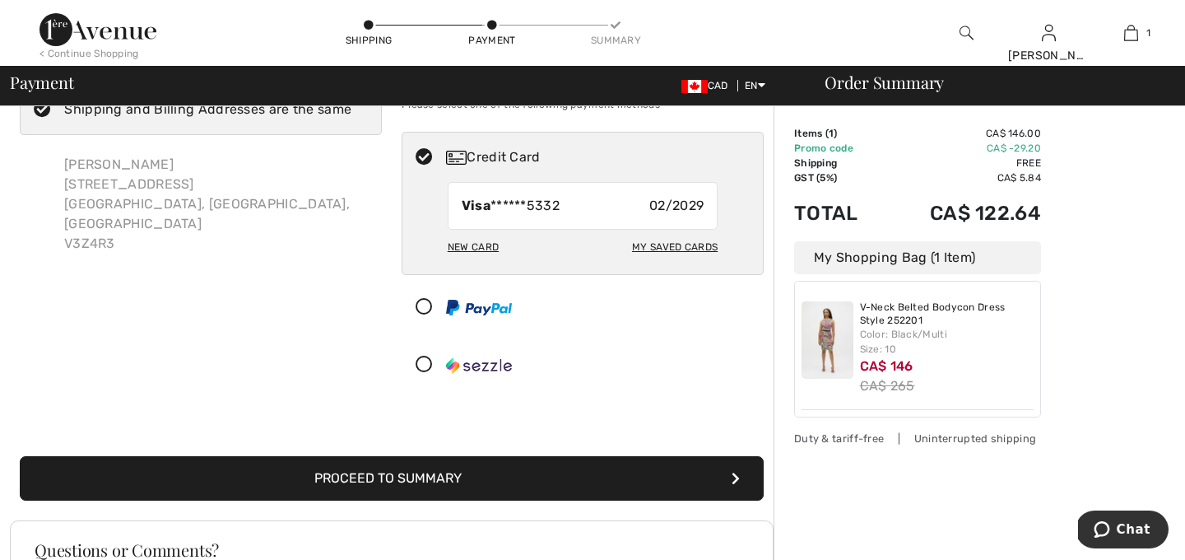
click at [562, 476] on button "Proceed to Summary" at bounding box center [392, 478] width 744 height 44
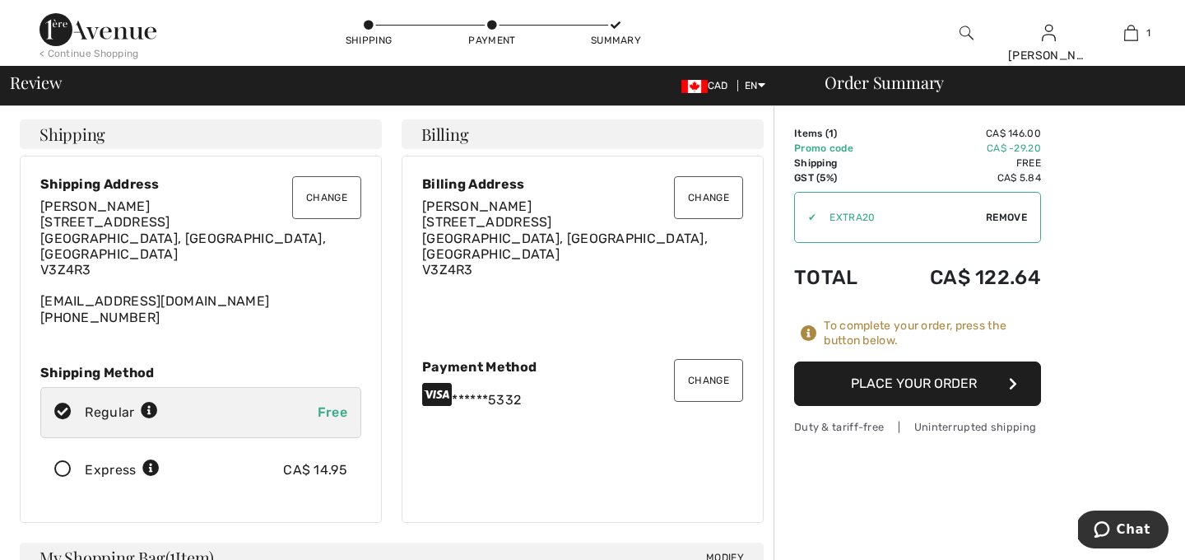
click at [943, 384] on button "Place Your Order" at bounding box center [917, 383] width 247 height 44
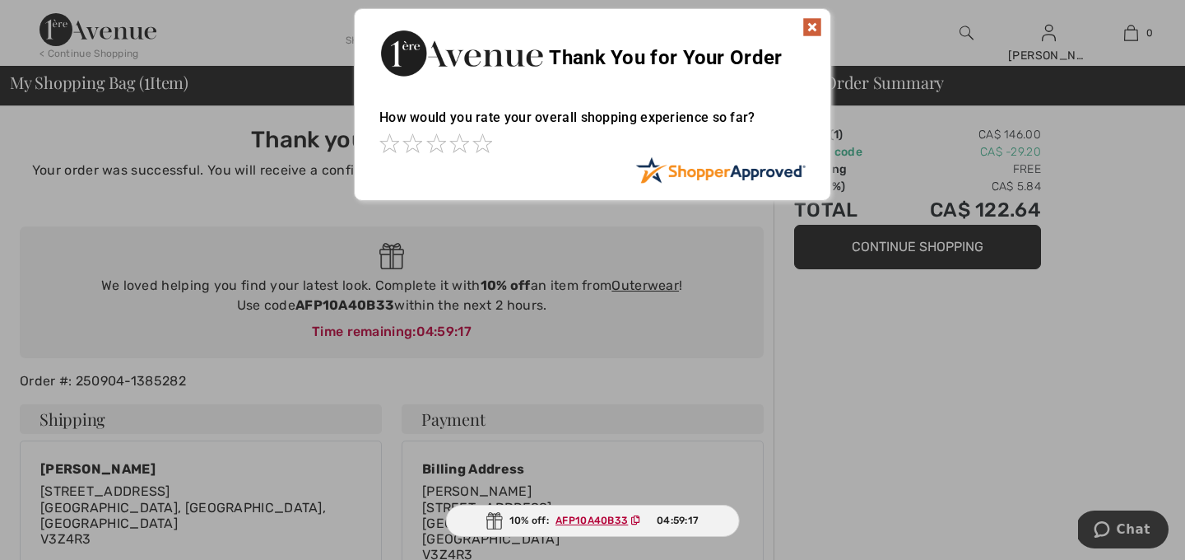
click at [810, 26] on img at bounding box center [813, 27] width 20 height 20
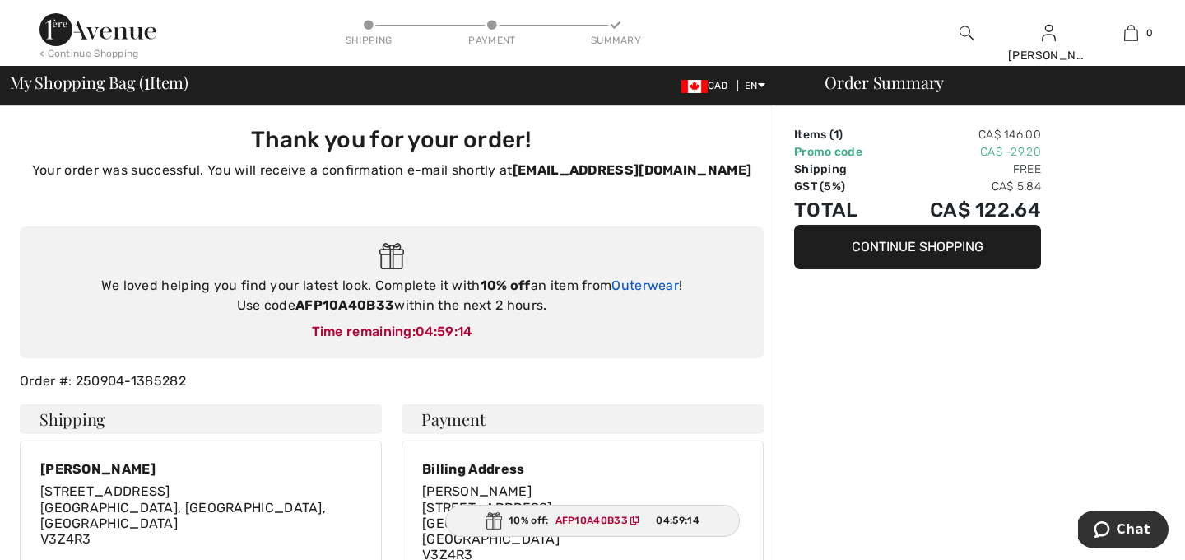
click at [638, 283] on link "Outerwear" at bounding box center [645, 285] width 67 height 16
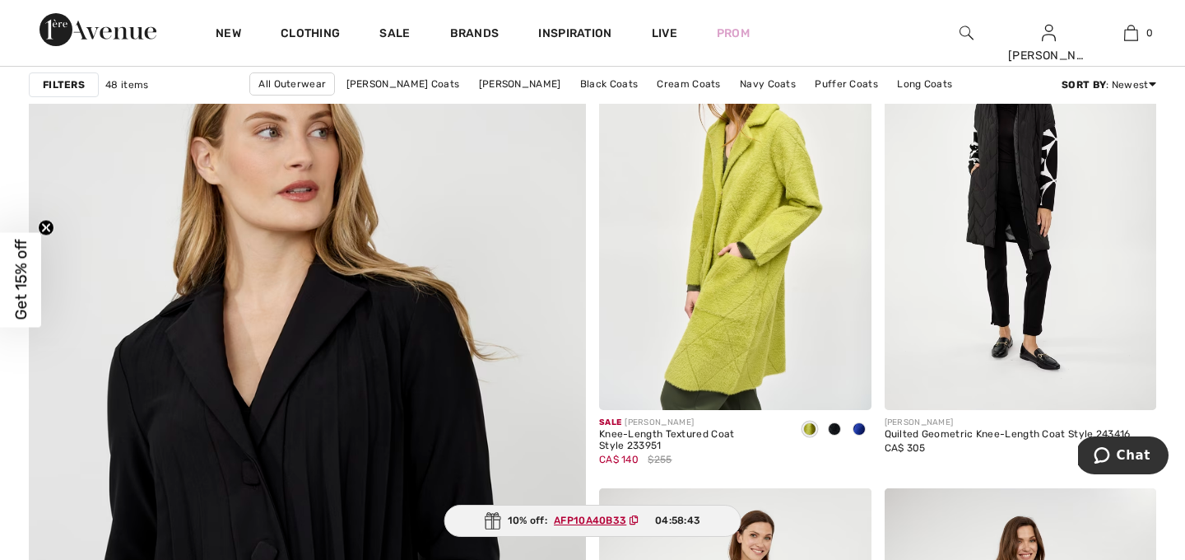
scroll to position [4148, 0]
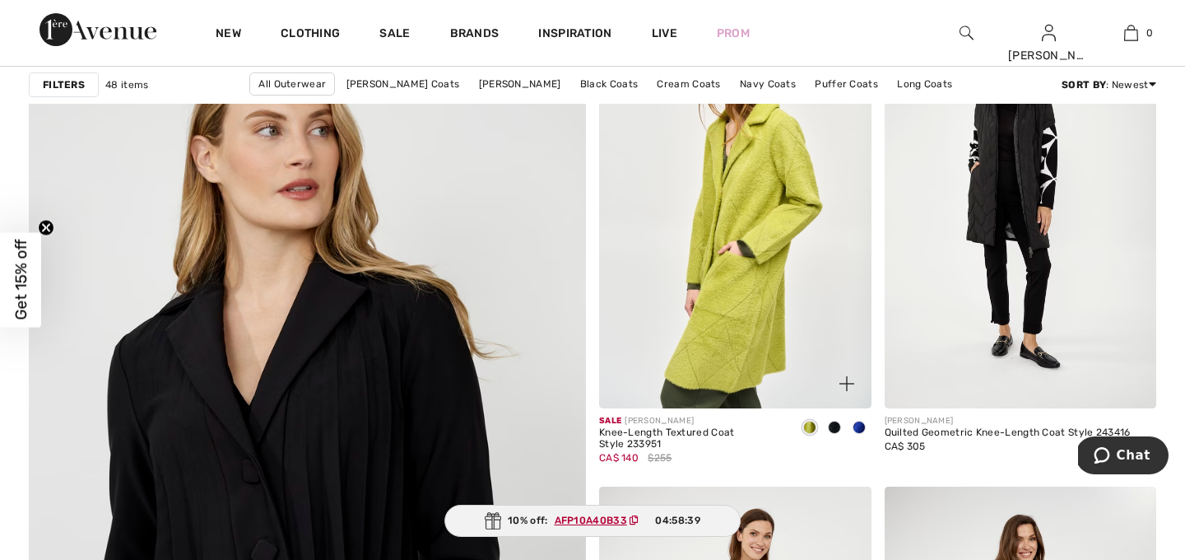
click at [762, 244] on img at bounding box center [735, 205] width 272 height 408
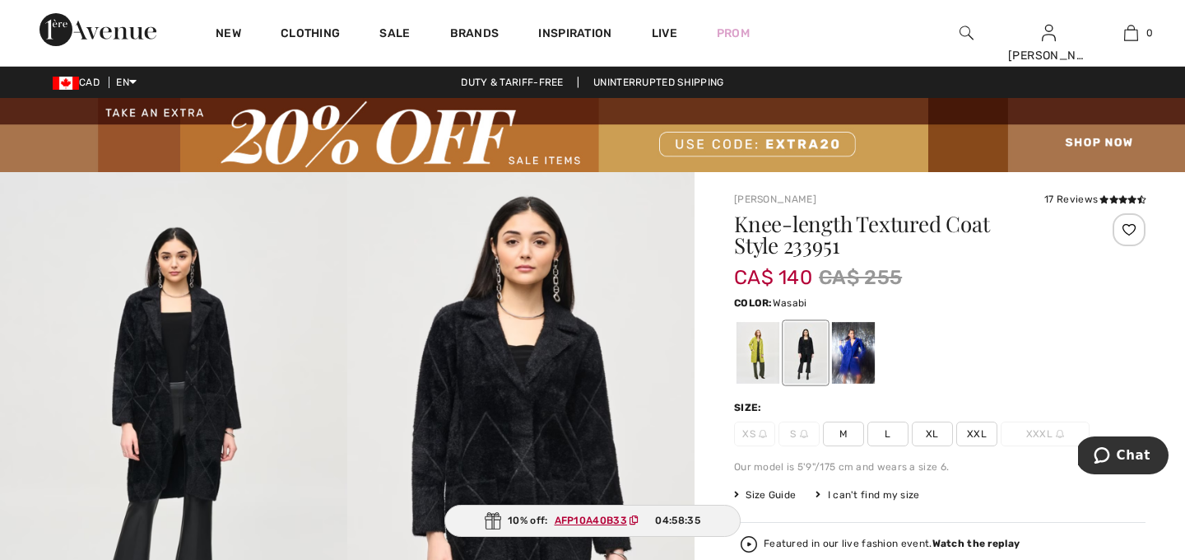
click at [758, 348] on div at bounding box center [758, 353] width 43 height 62
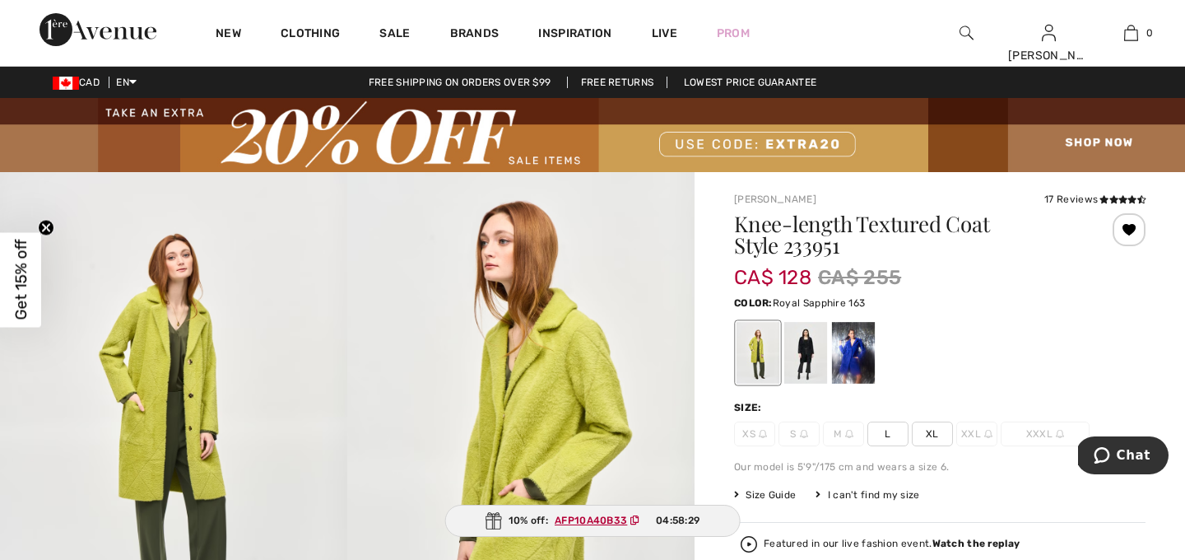
click at [854, 341] on div at bounding box center [853, 353] width 43 height 62
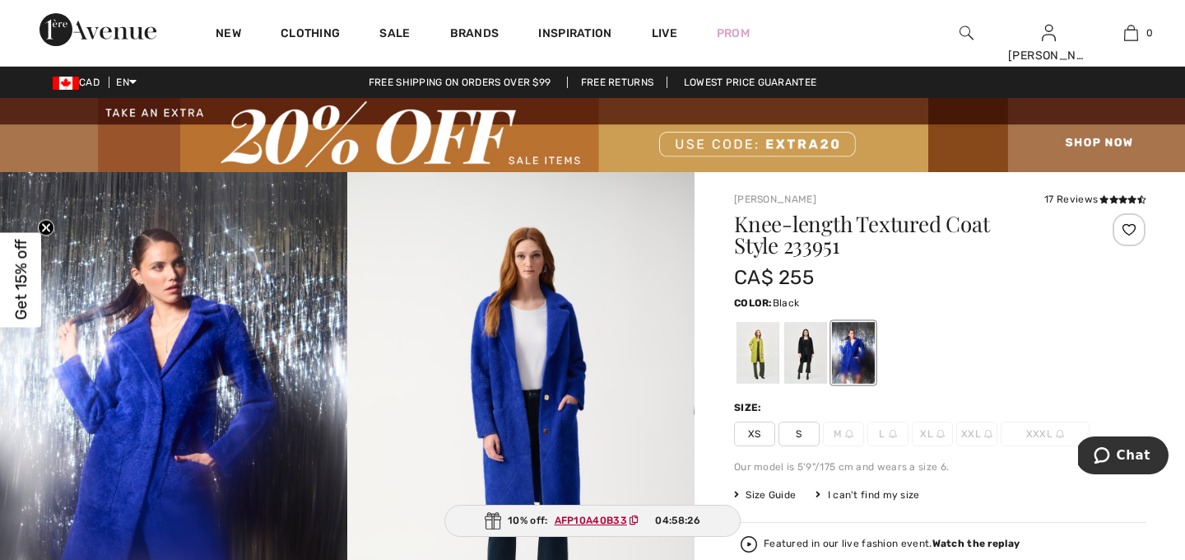
click at [803, 350] on div at bounding box center [805, 353] width 43 height 62
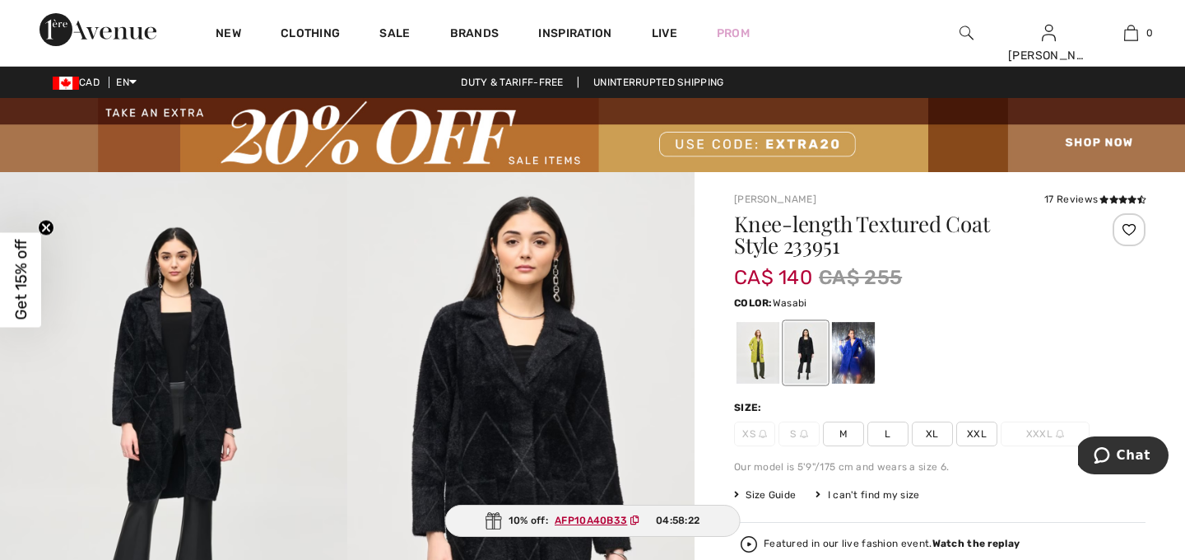
click at [756, 352] on div at bounding box center [758, 353] width 43 height 62
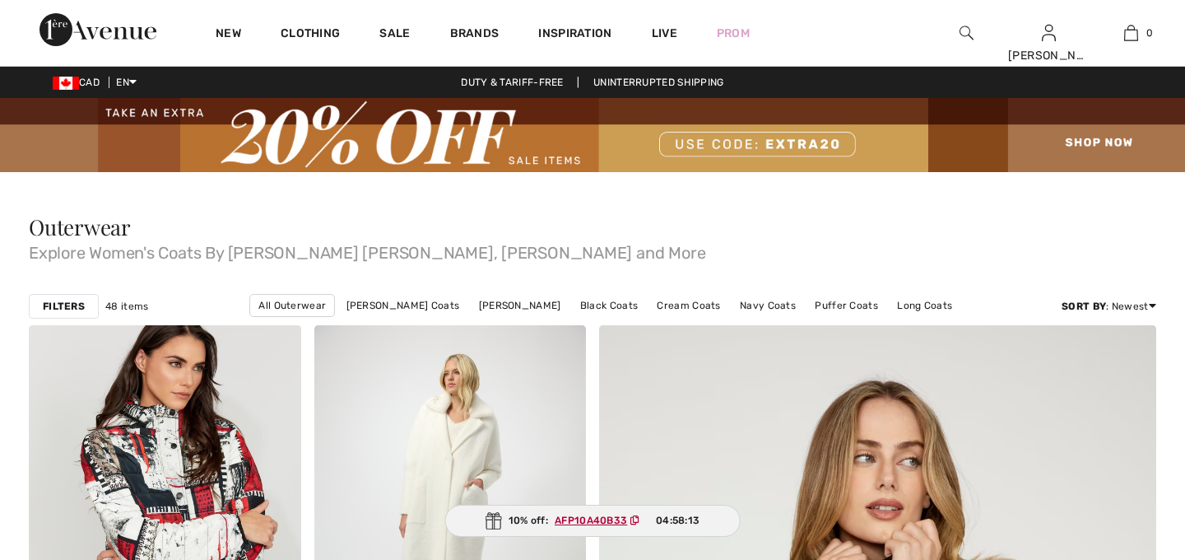
checkbox input "true"
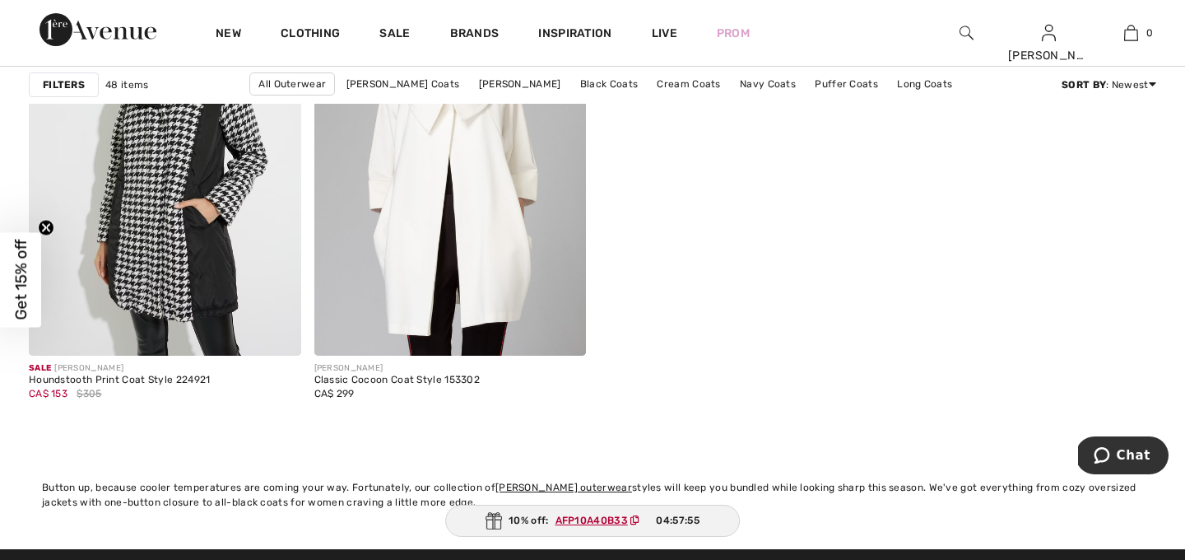
scroll to position [7309, 0]
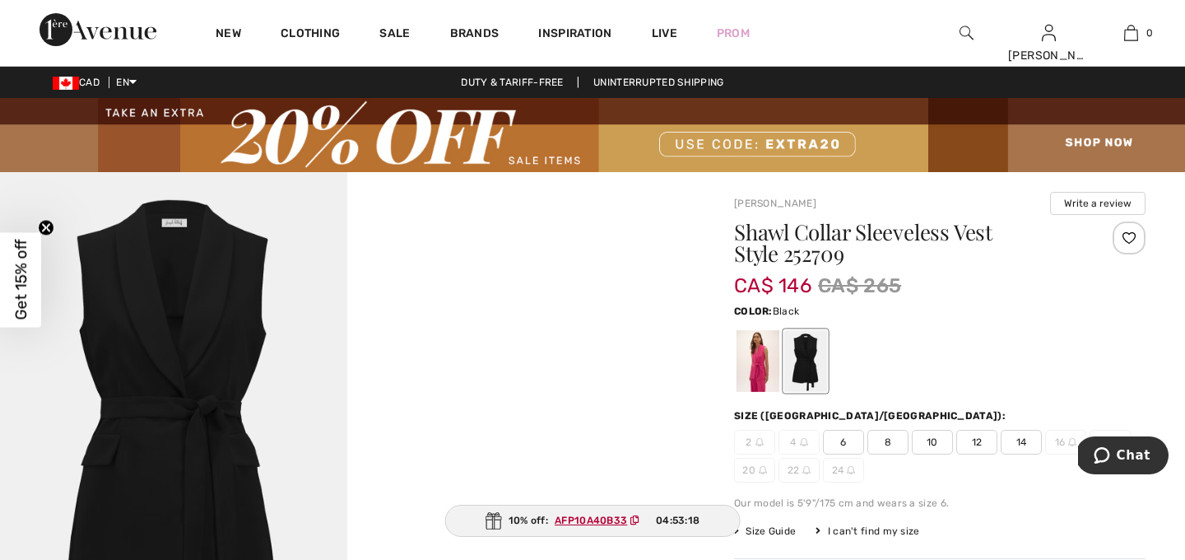
click at [930, 444] on span "10" at bounding box center [932, 442] width 41 height 25
